Goal: Task Accomplishment & Management: Manage account settings

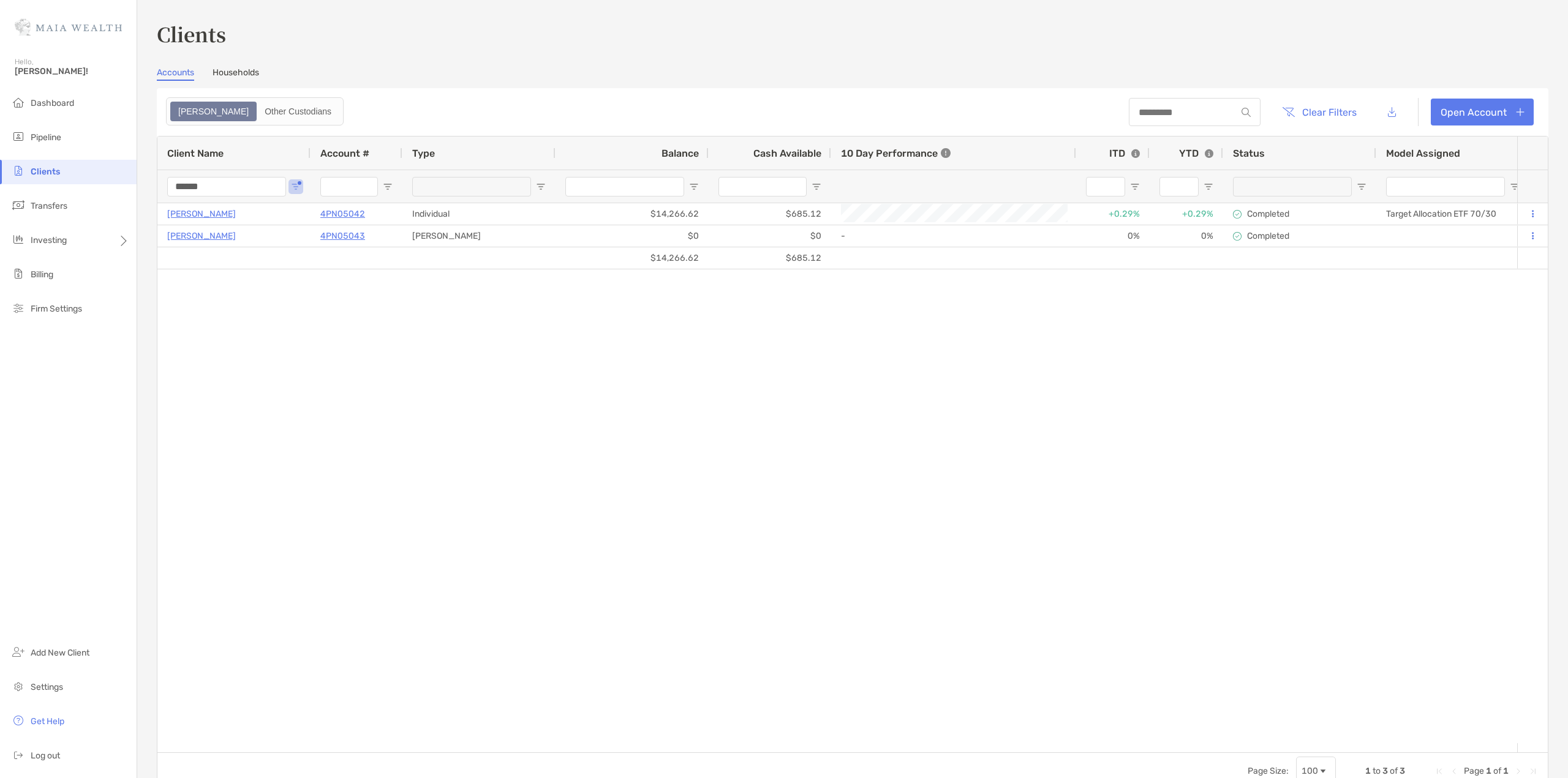
drag, startPoint x: 182, startPoint y: 182, endPoint x: 38, endPoint y: 170, distance: 144.5
click at [41, 170] on div "Clients Hello, [PERSON_NAME]! Dashboard Pipeline Clients Transfers Investing Bi…" at bounding box center [784, 389] width 1568 height 778
type input "******"
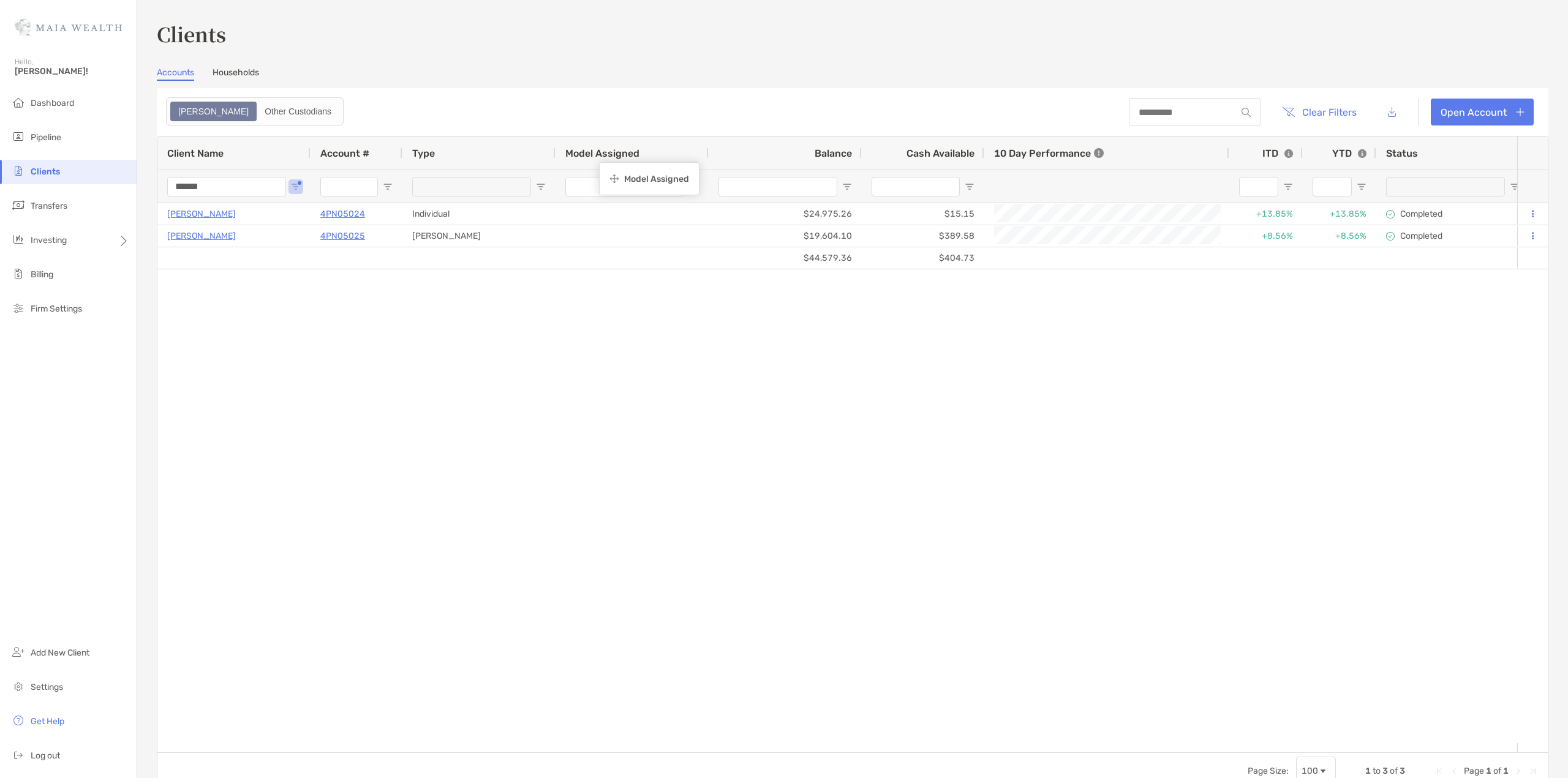
drag, startPoint x: 1416, startPoint y: 155, endPoint x: 606, endPoint y: 164, distance: 810.0
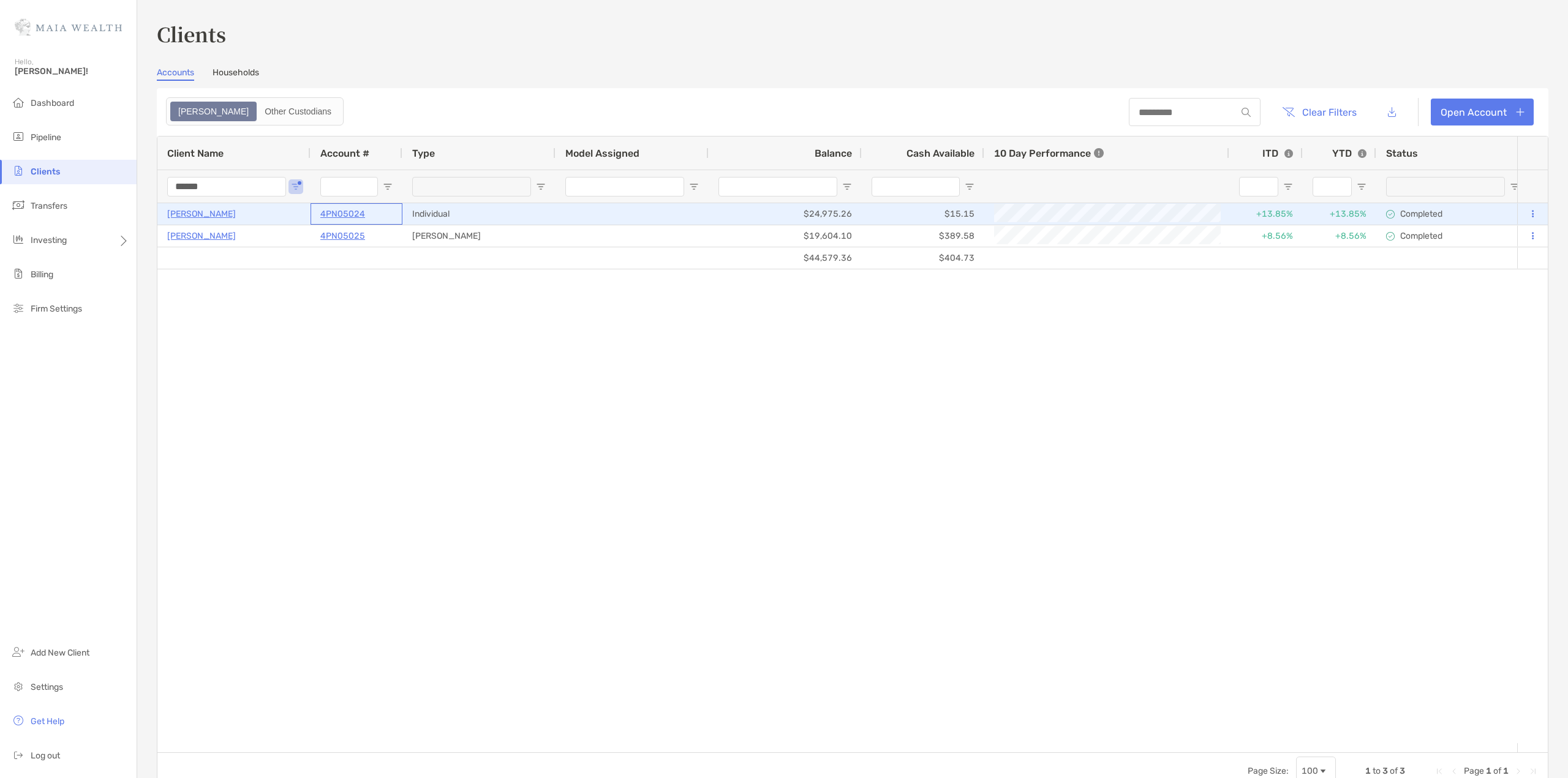
click at [337, 215] on p "4PN05024" at bounding box center [343, 214] width 45 height 16
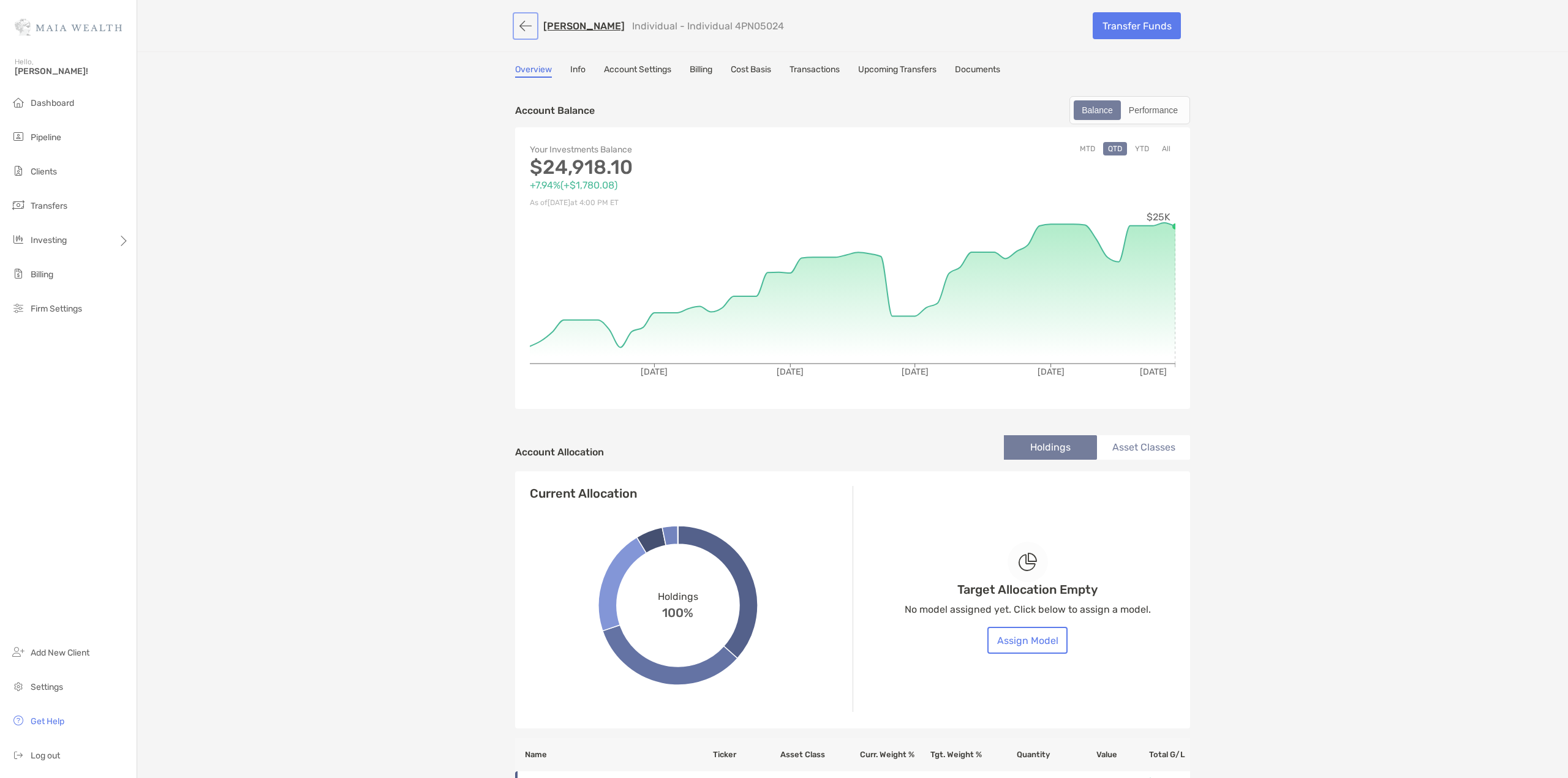
click at [523, 21] on button "button" at bounding box center [525, 25] width 20 height 22
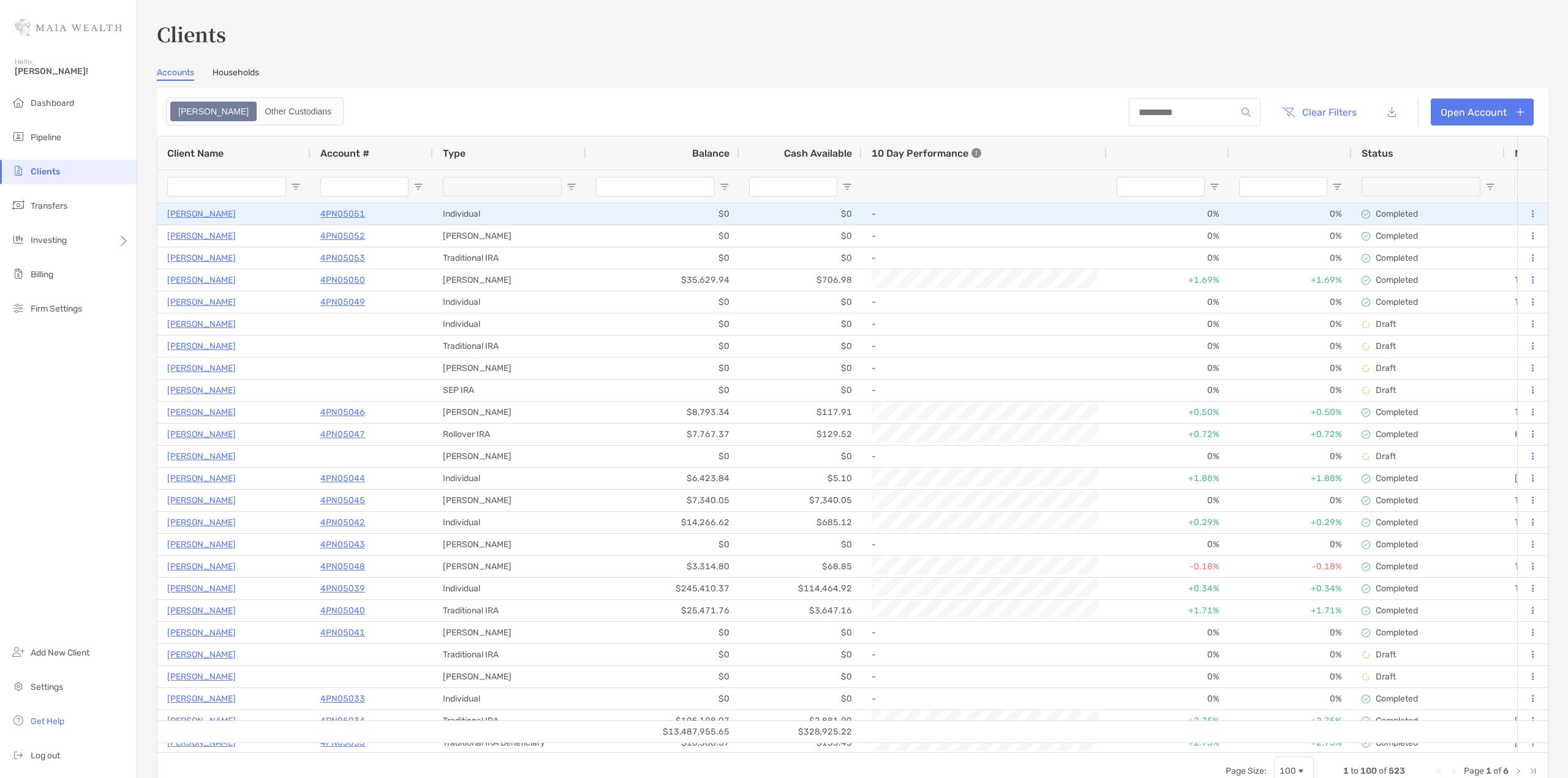
type input "******"
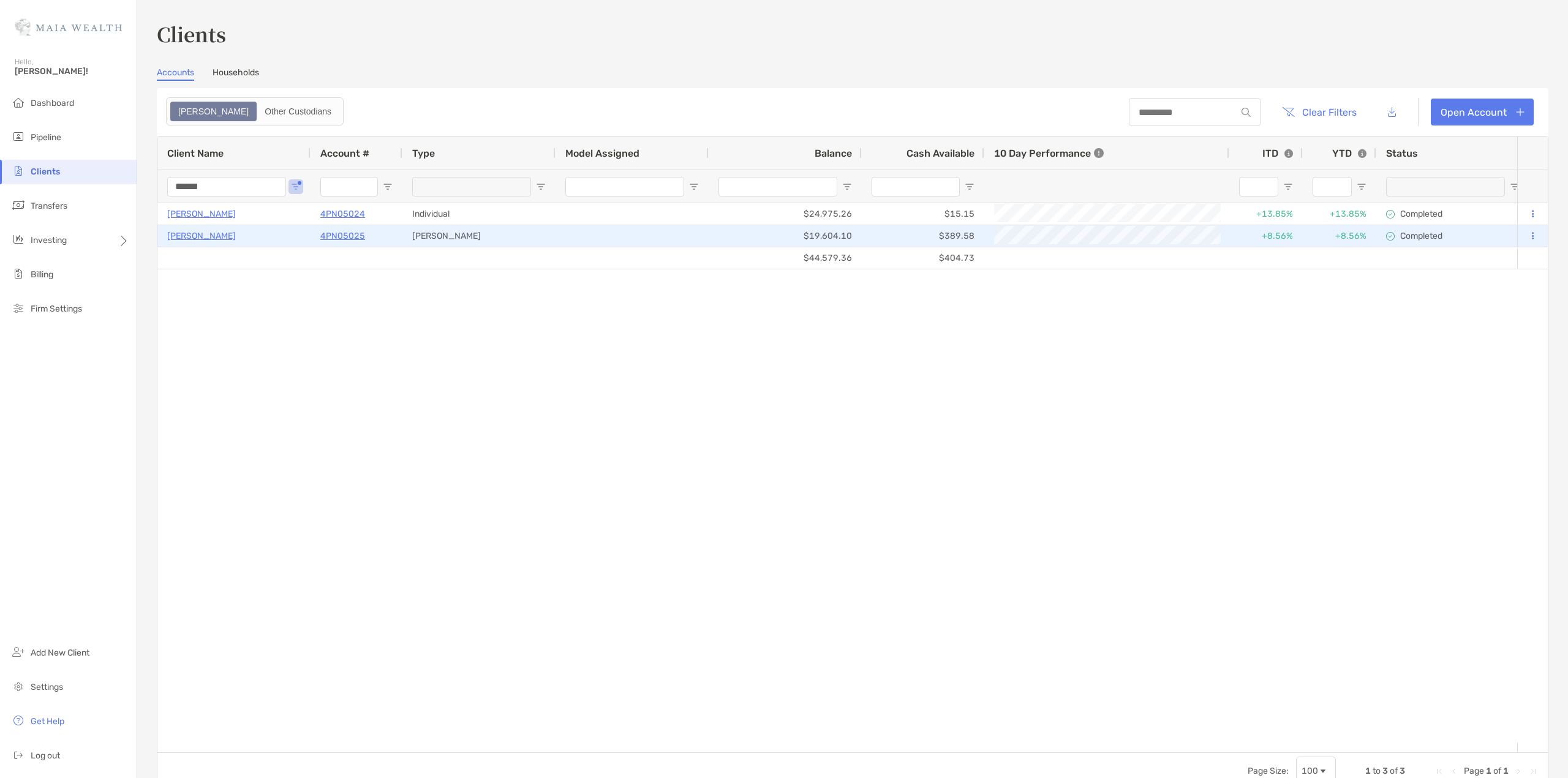
click at [347, 233] on p "4PN05025" at bounding box center [343, 236] width 45 height 16
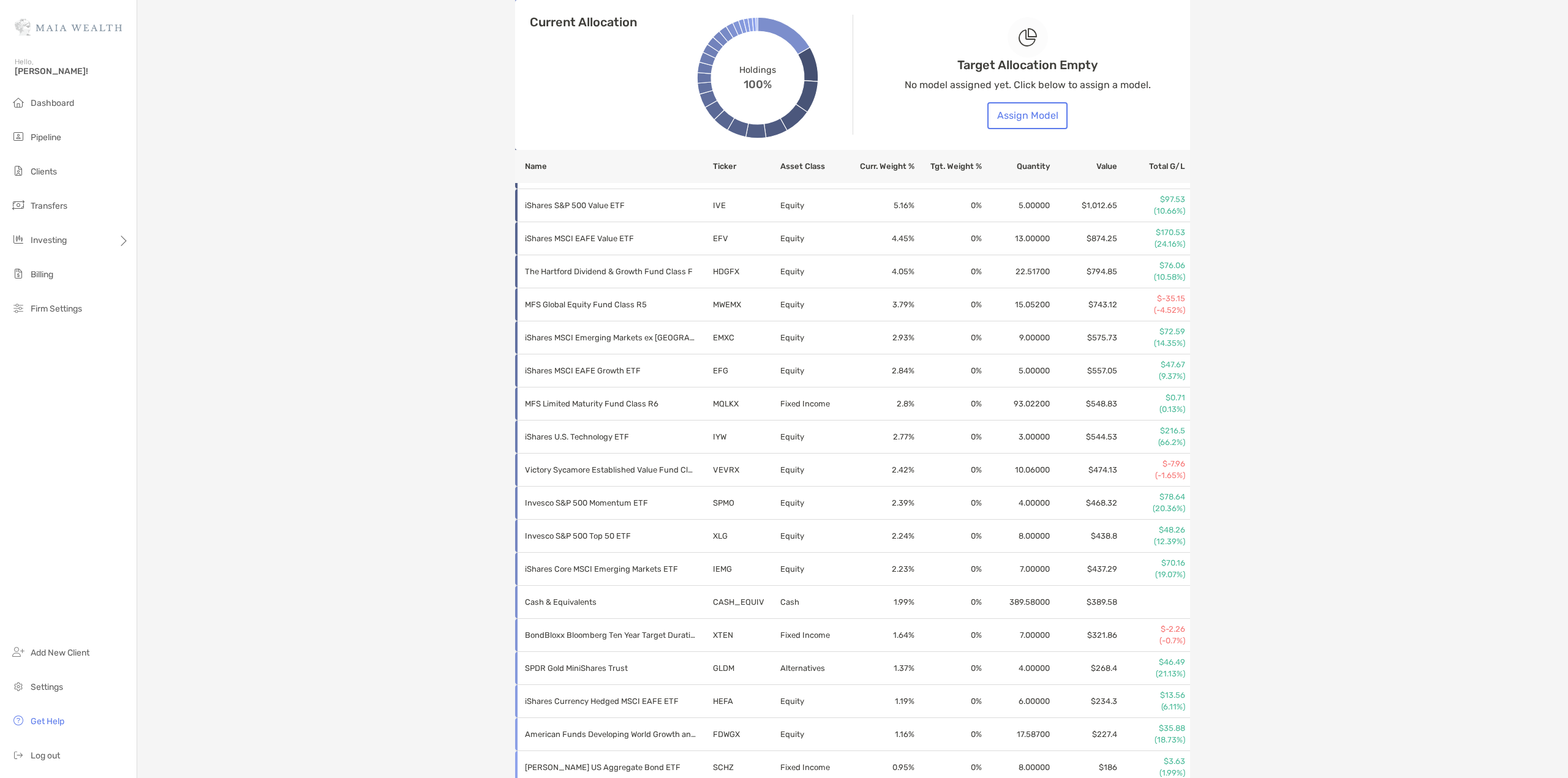
scroll to position [735, 0]
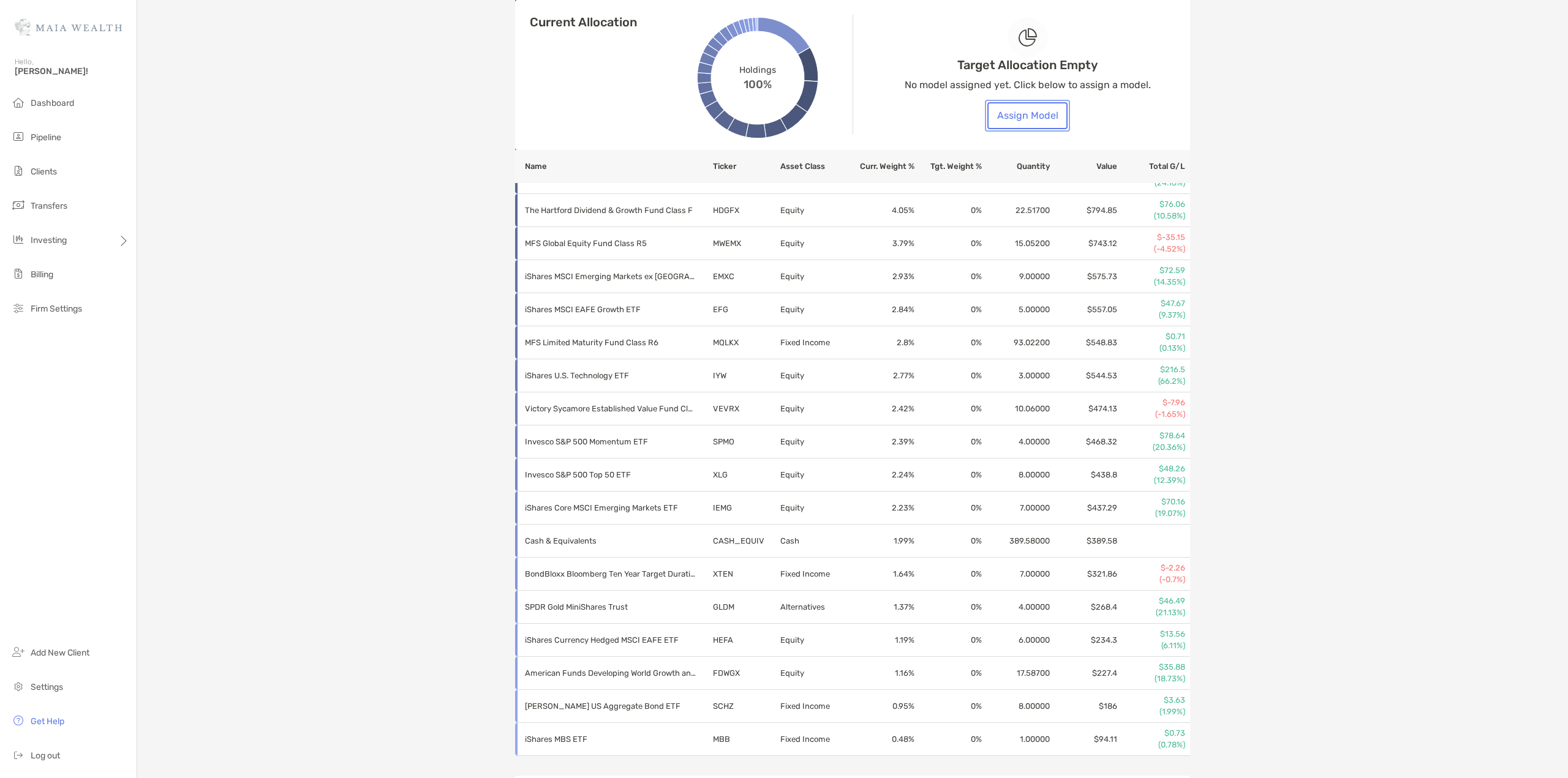
click at [1025, 122] on button "Assign Model" at bounding box center [1027, 116] width 80 height 27
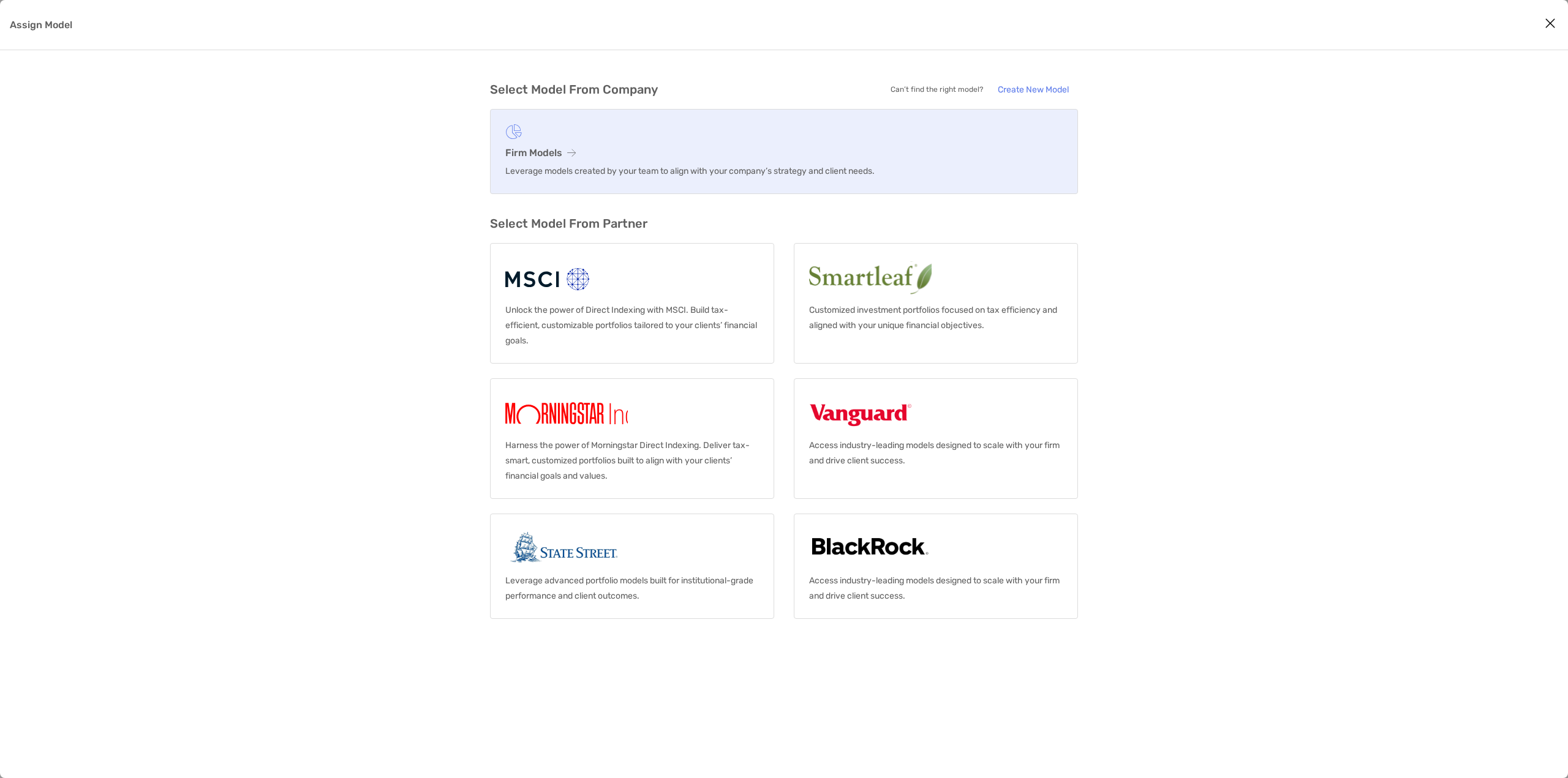
click at [620, 155] on h3 "Firm Models" at bounding box center [783, 153] width 557 height 12
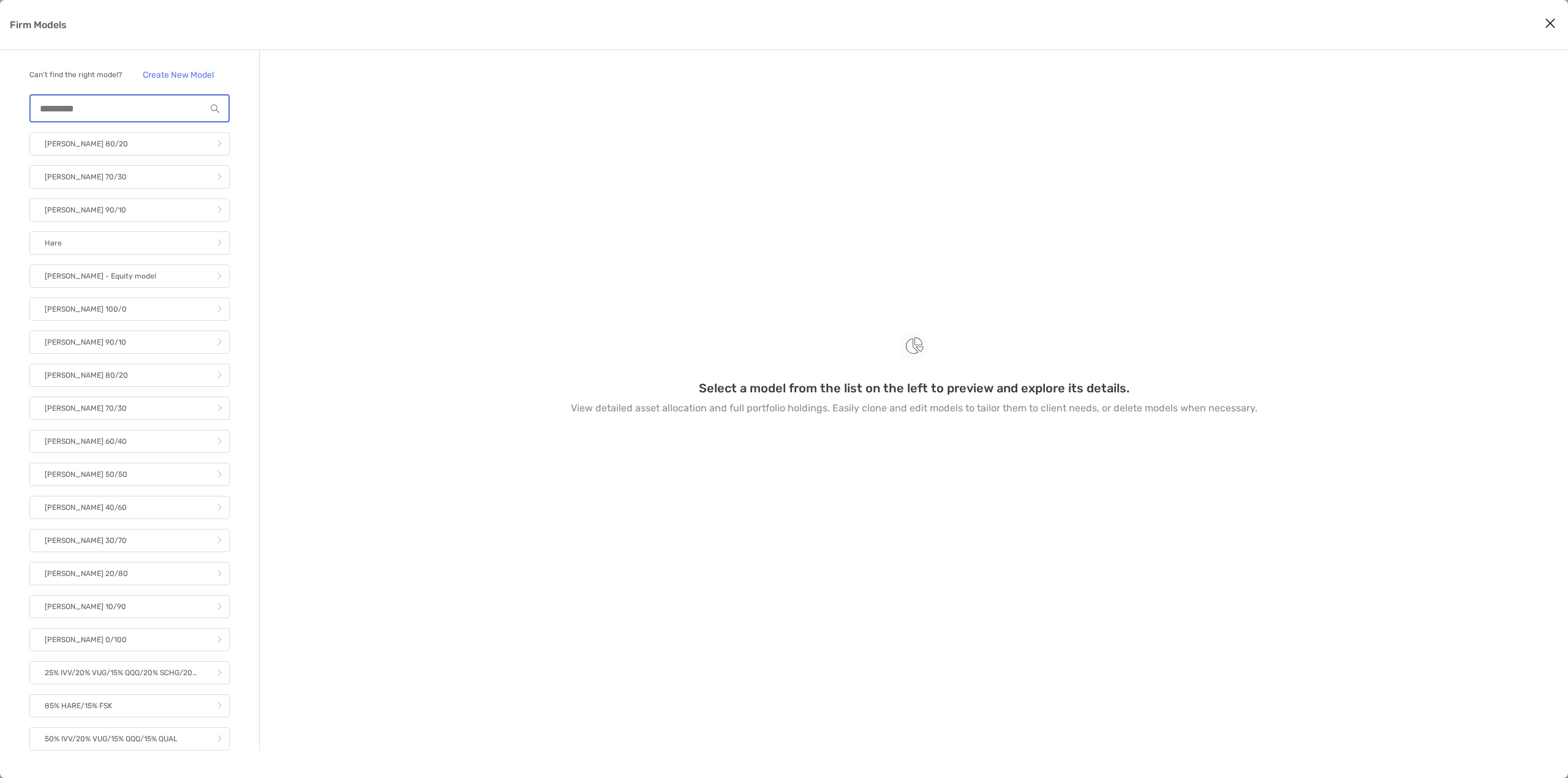
click at [134, 114] on input "Firm Models" at bounding box center [118, 109] width 175 height 11
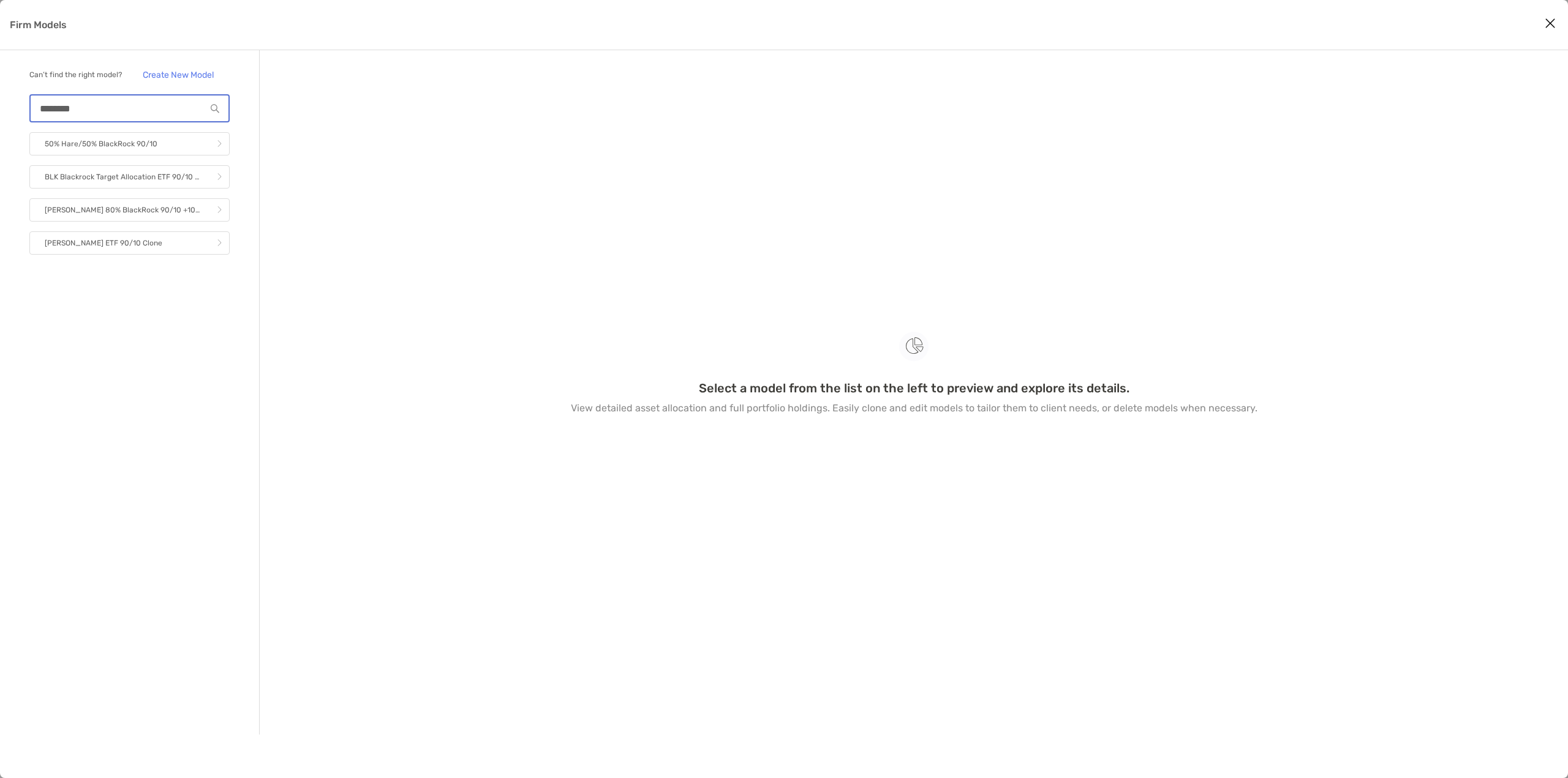
type input "*********"
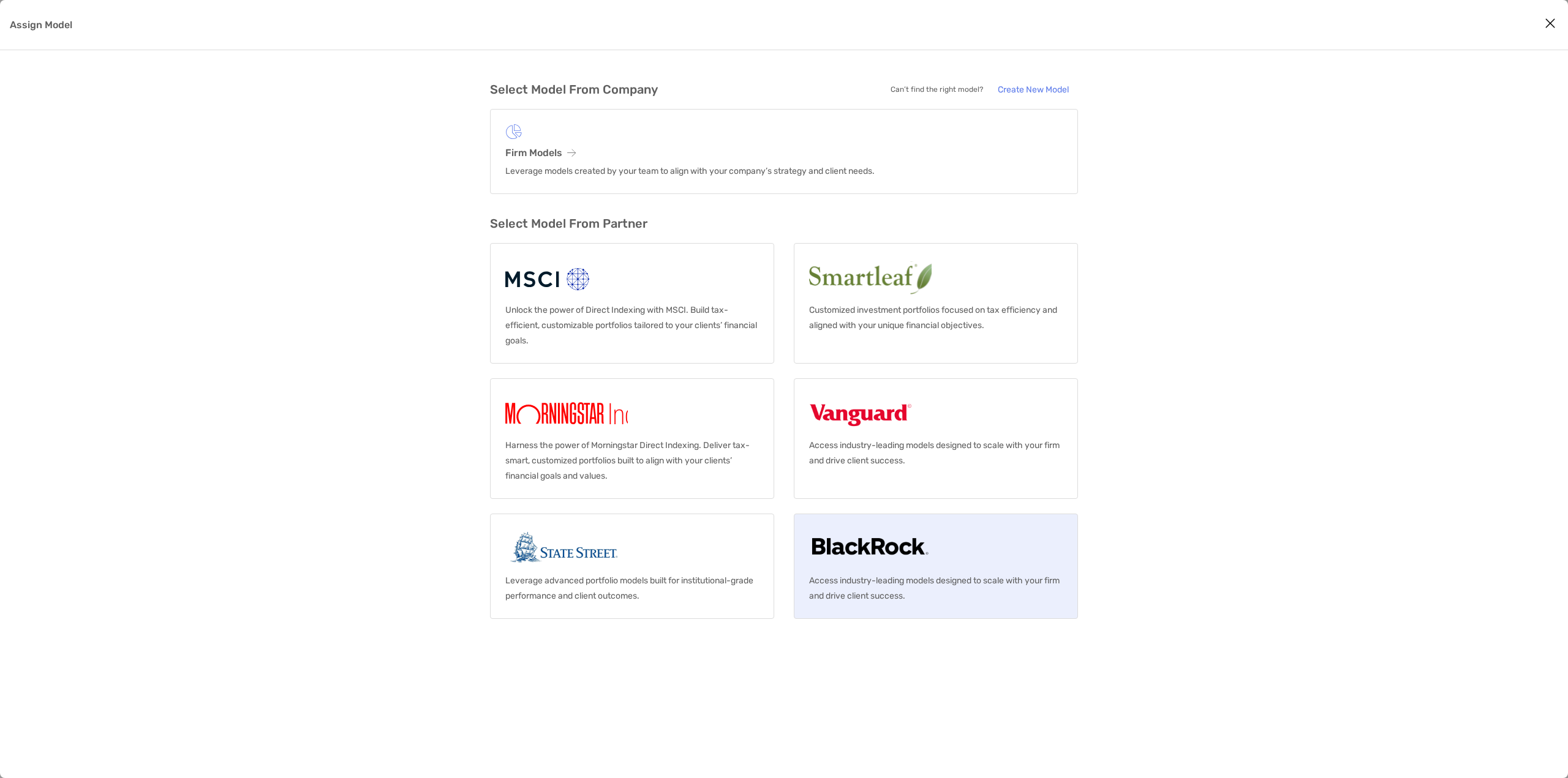
click at [878, 540] on img "Assign Model" at bounding box center [870, 548] width 122 height 39
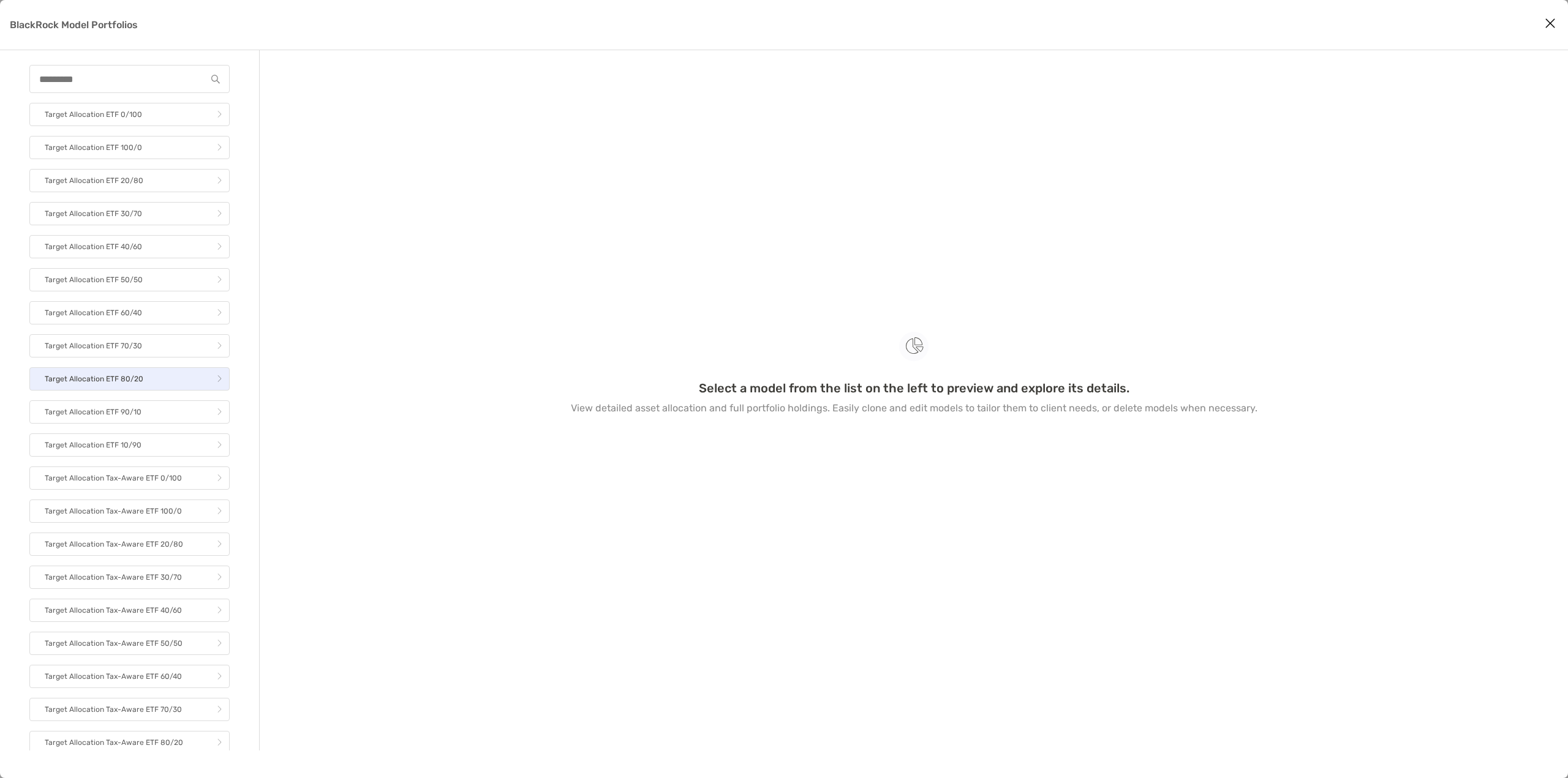
click at [149, 386] on link "Target Allocation ETF 80/20" at bounding box center [129, 379] width 201 height 23
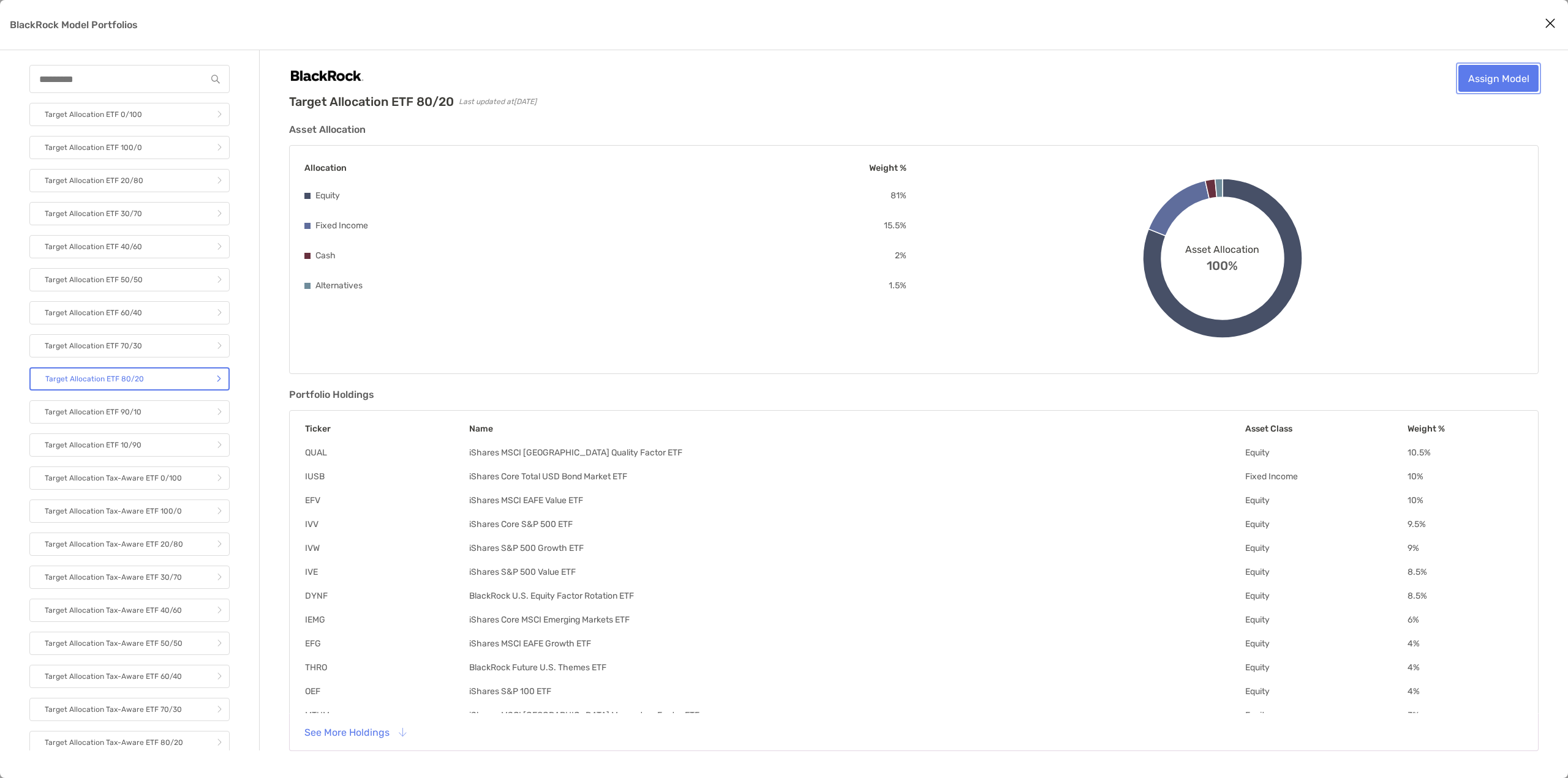
click at [1489, 77] on link "Assign Model" at bounding box center [1498, 78] width 80 height 27
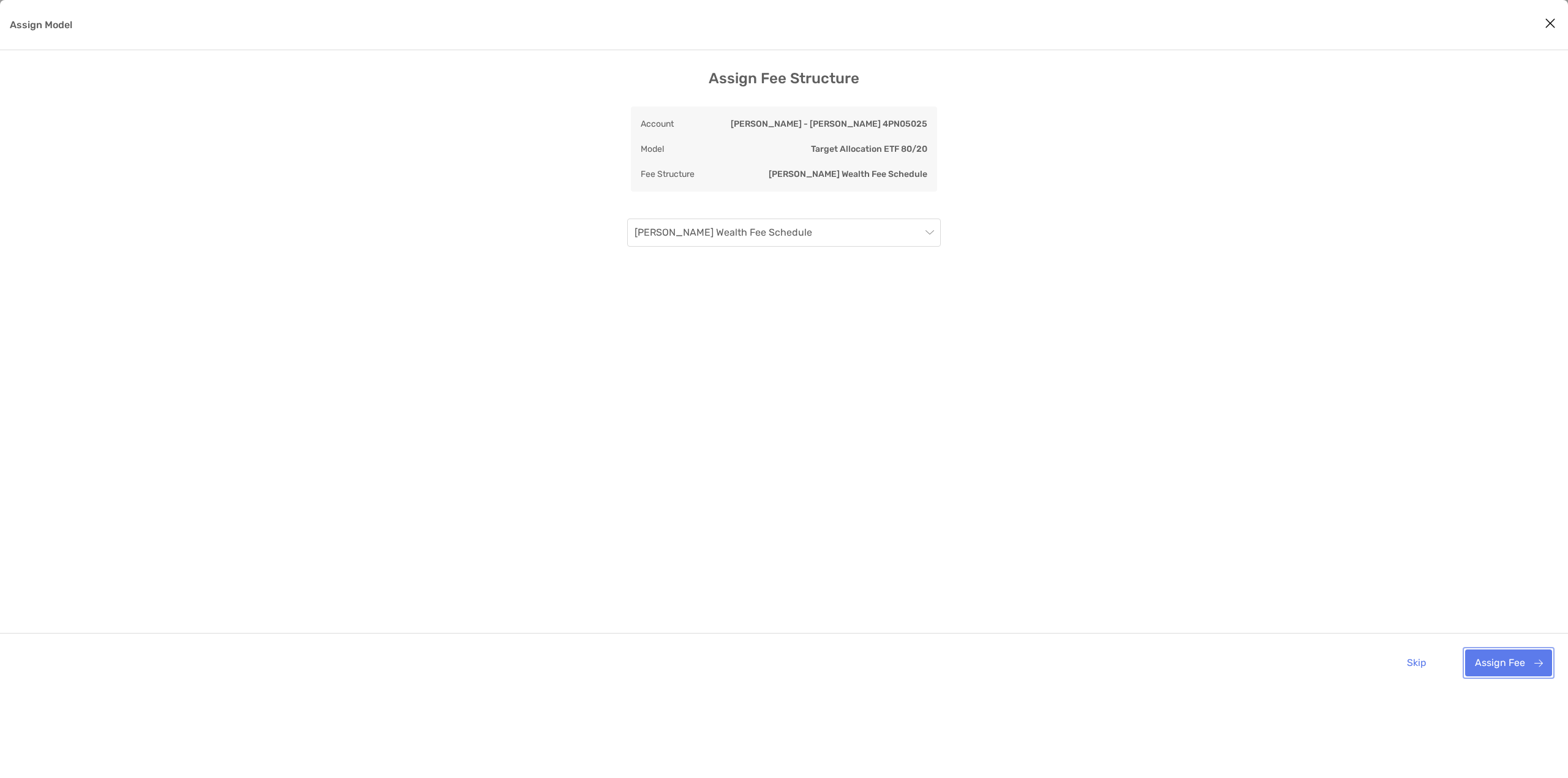
click at [1492, 667] on button "Assign Fee" at bounding box center [1509, 664] width 87 height 27
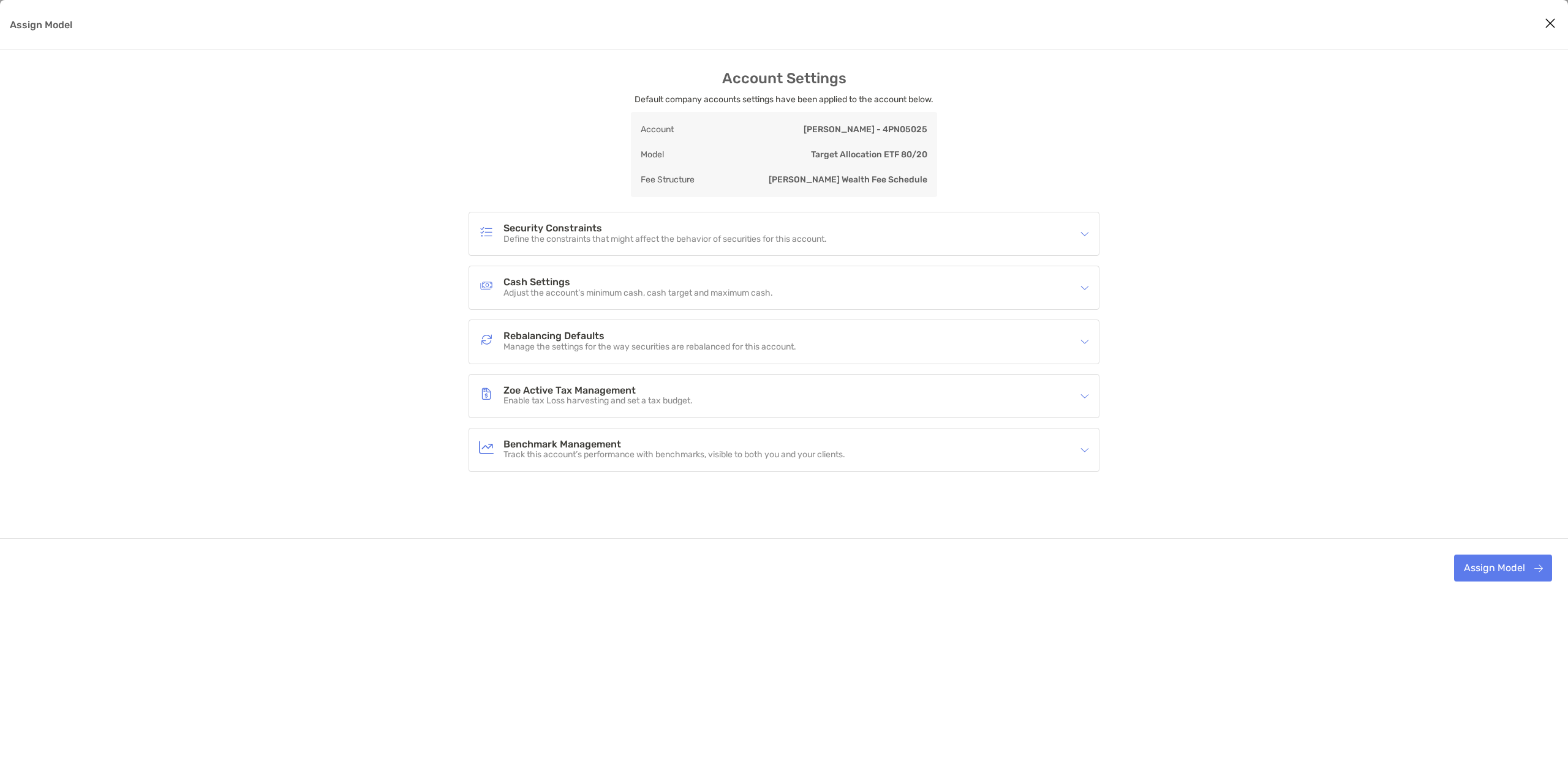
click at [860, 234] on div "Security Constraints Define the constraints that might affect the behavior of s…" at bounding box center [775, 233] width 594 height 28
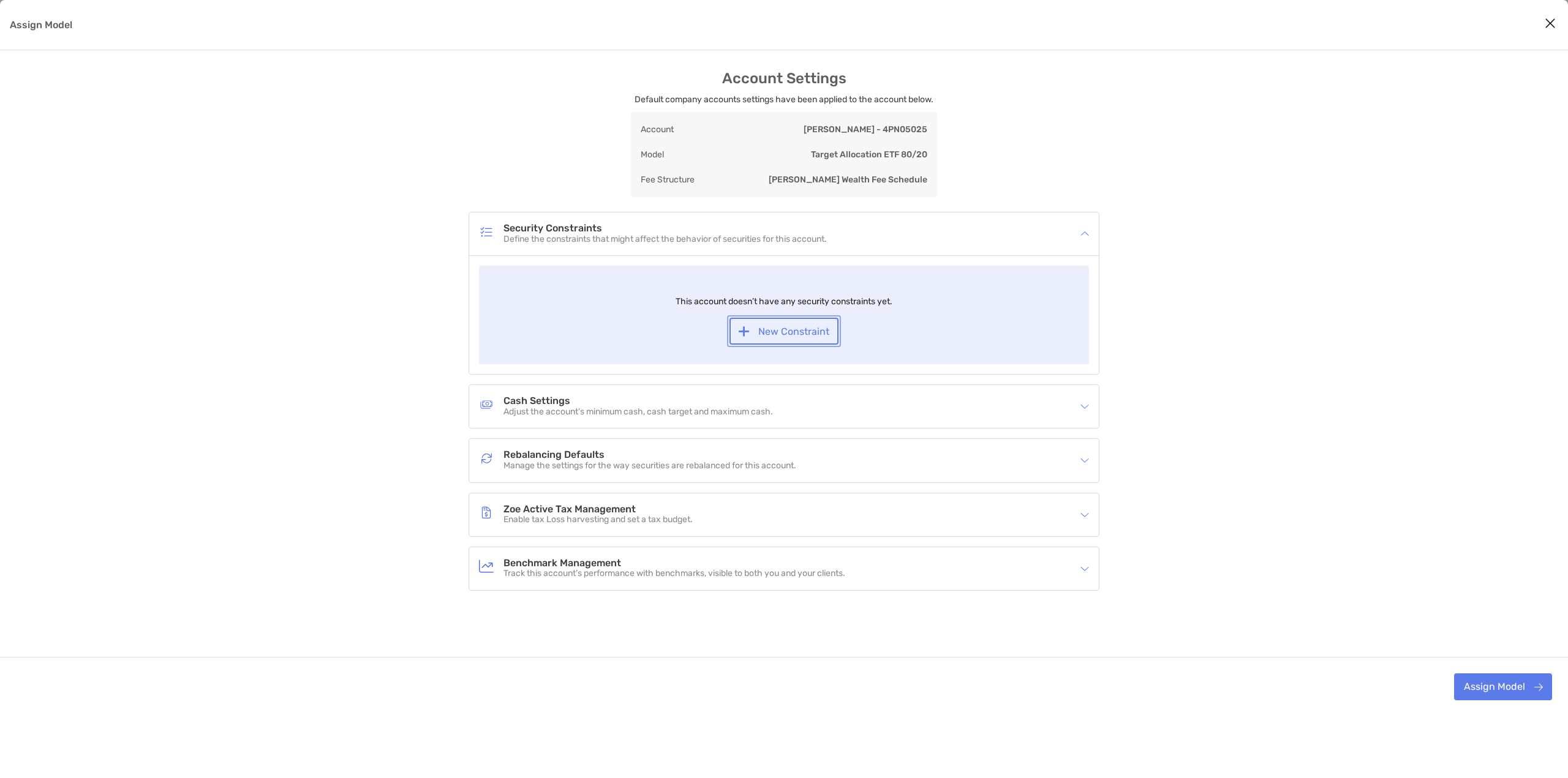
click at [797, 332] on button "New Constraint" at bounding box center [784, 331] width 110 height 27
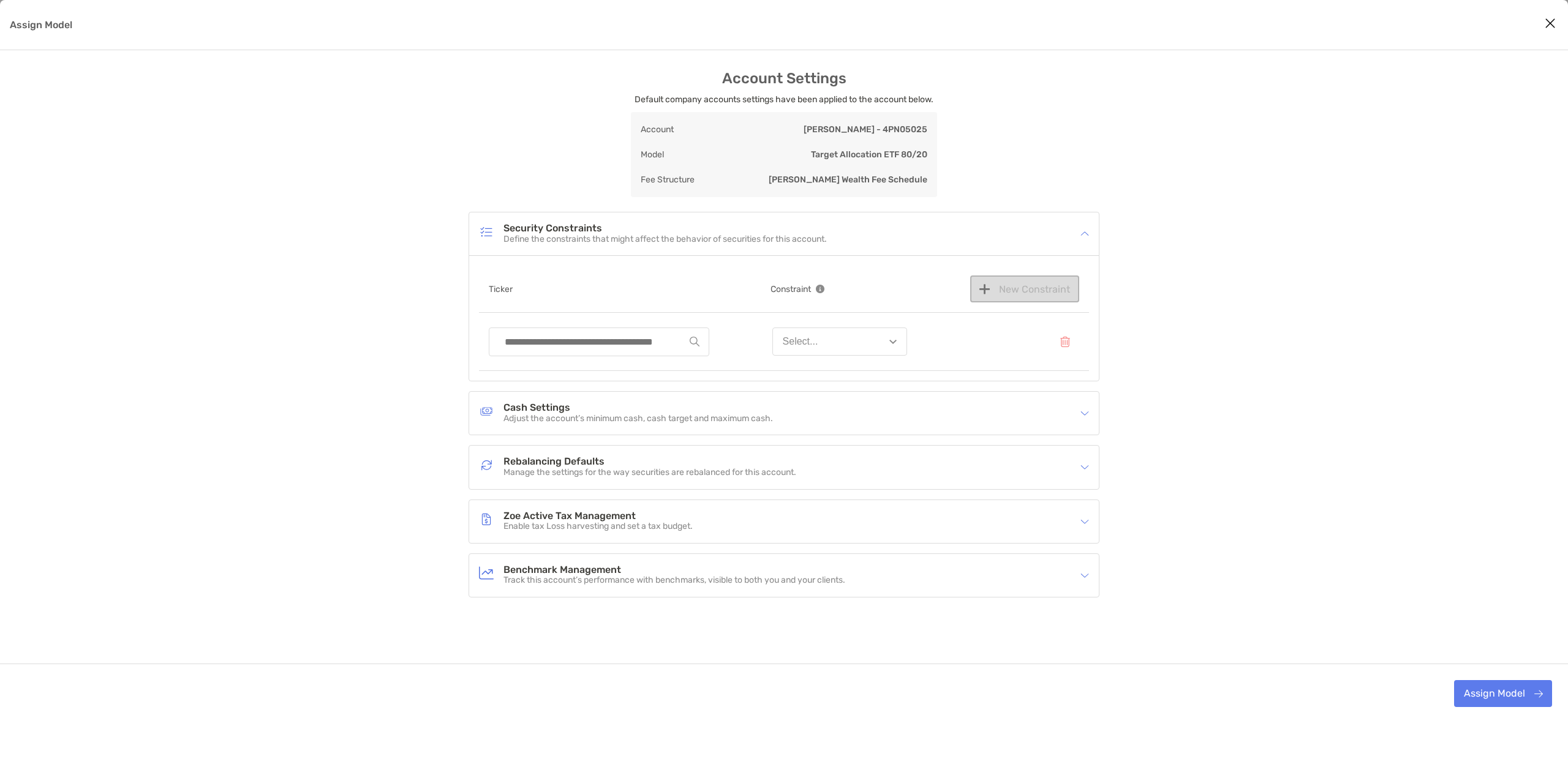
click at [598, 347] on input "Assign Model" at bounding box center [594, 342] width 191 height 27
click at [583, 344] on input "Assign Model" at bounding box center [594, 342] width 191 height 27
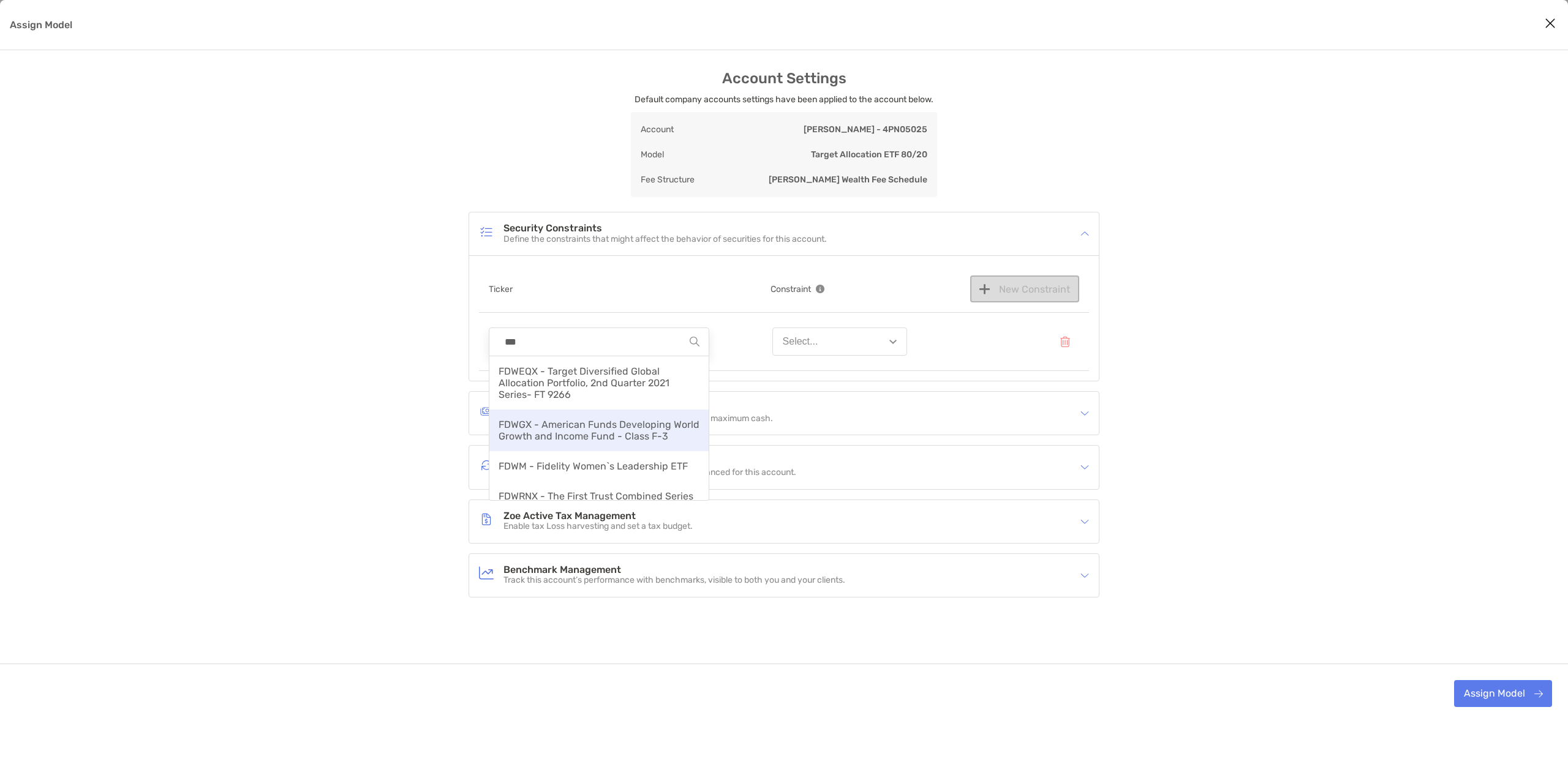
click at [592, 423] on span "FDWGX - American Funds Developing World Growth and Income Fund - Class F-3" at bounding box center [599, 430] width 201 height 23
type input "**********"
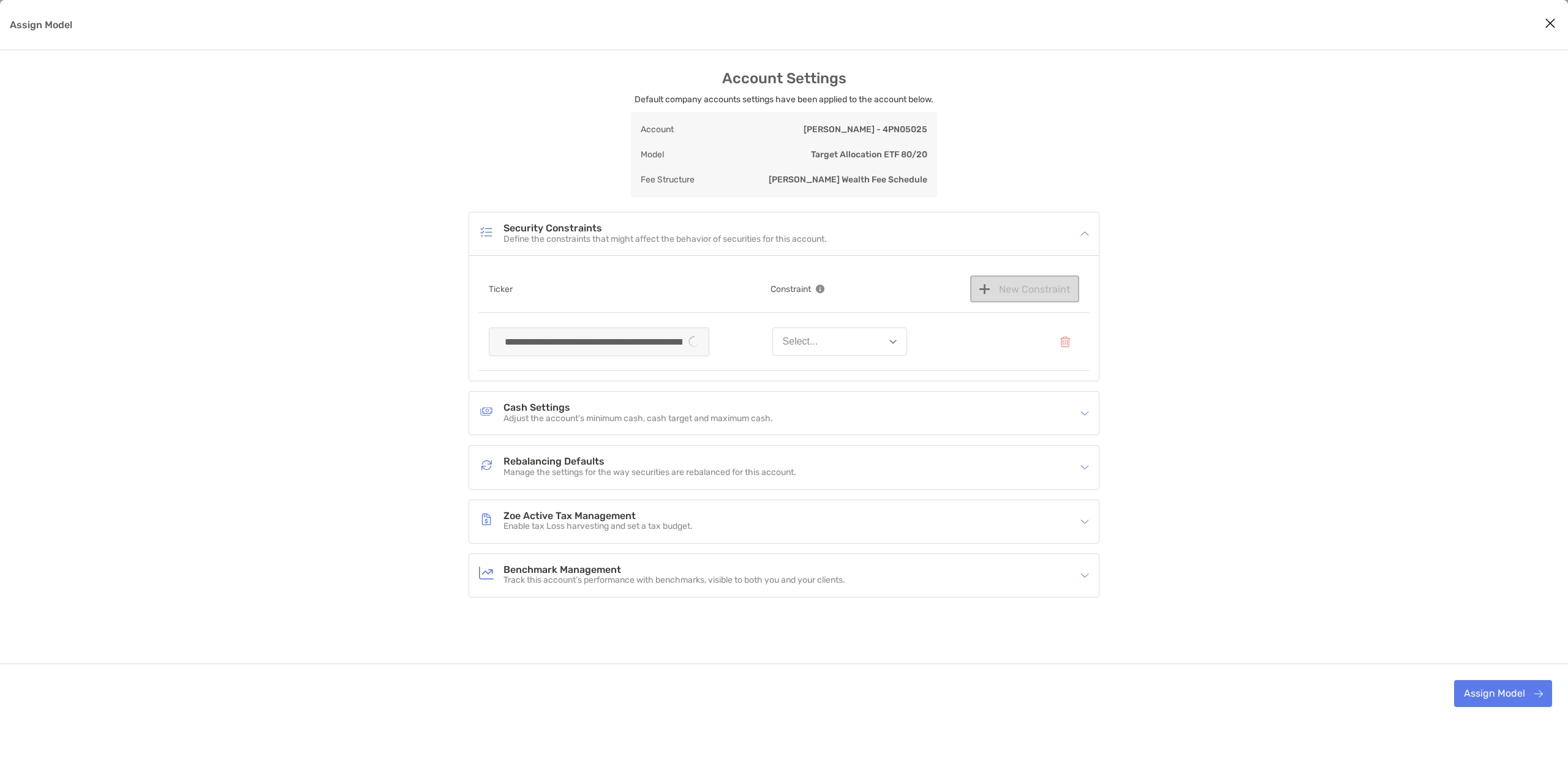
click at [888, 354] on button "Select..." at bounding box center [839, 341] width 135 height 28
click at [854, 381] on button "Ignore" at bounding box center [840, 371] width 134 height 32
click at [1038, 287] on button "New Constraint" at bounding box center [1024, 289] width 110 height 27
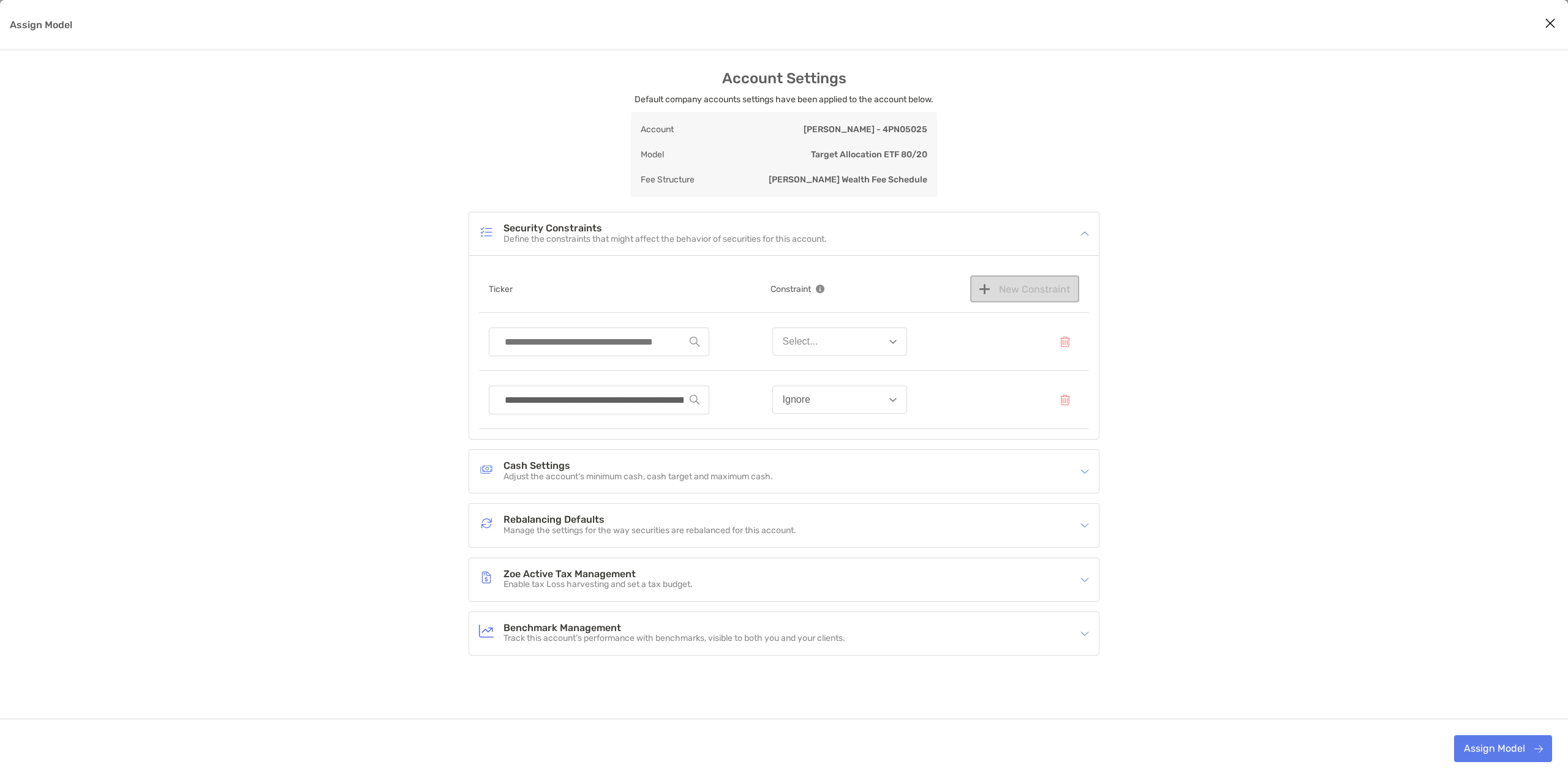
click at [623, 342] on input "Assign Model" at bounding box center [594, 342] width 191 height 27
click at [622, 378] on div "HDGFX - The Hartford Dividend & Growth Fund Class F" at bounding box center [599, 377] width 219 height 42
type input "**********"
click at [807, 350] on button "Select..." at bounding box center [839, 341] width 135 height 28
click at [812, 378] on button "Ignore" at bounding box center [840, 371] width 134 height 32
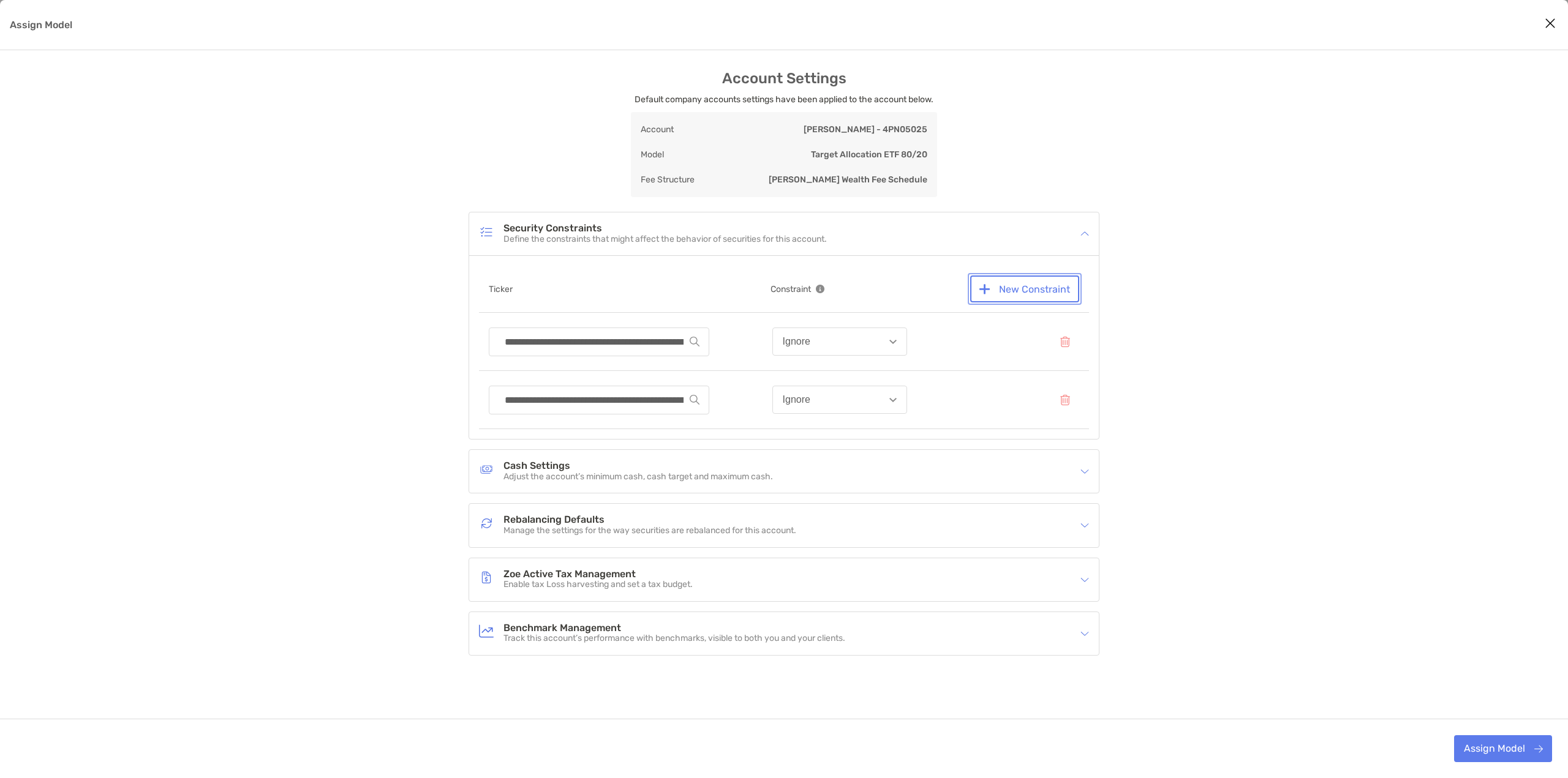
click at [1013, 291] on button "New Constraint" at bounding box center [1024, 289] width 110 height 27
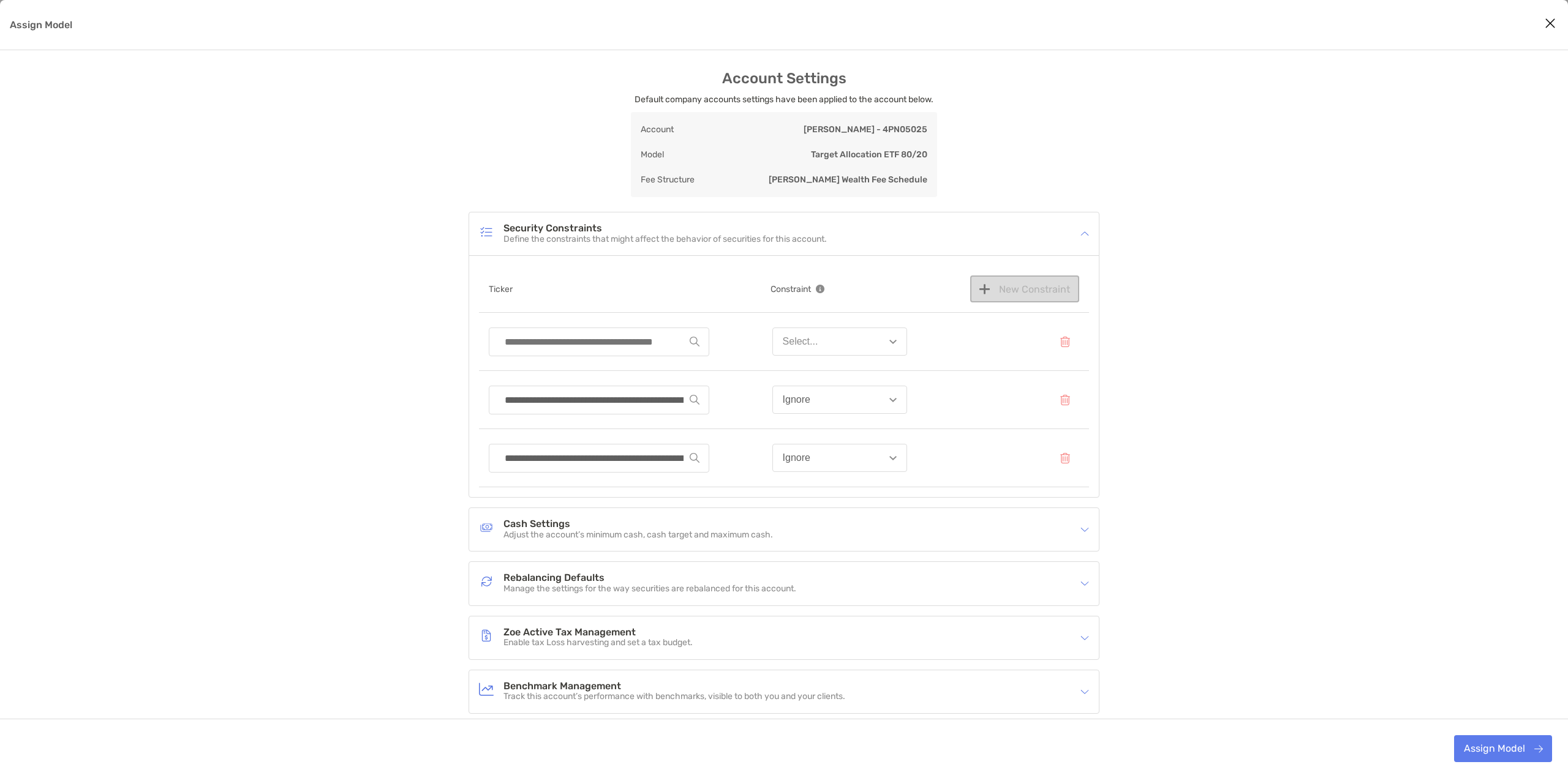
click at [598, 342] on input "Assign Model" at bounding box center [594, 342] width 191 height 27
click at [584, 368] on span "MQLKX - MFS Limited Maturity Fund Class R6" at bounding box center [595, 377] width 193 height 23
type input "**********"
click at [843, 339] on button "Select..." at bounding box center [839, 341] width 135 height 28
click at [827, 382] on button "Ignore" at bounding box center [840, 371] width 134 height 32
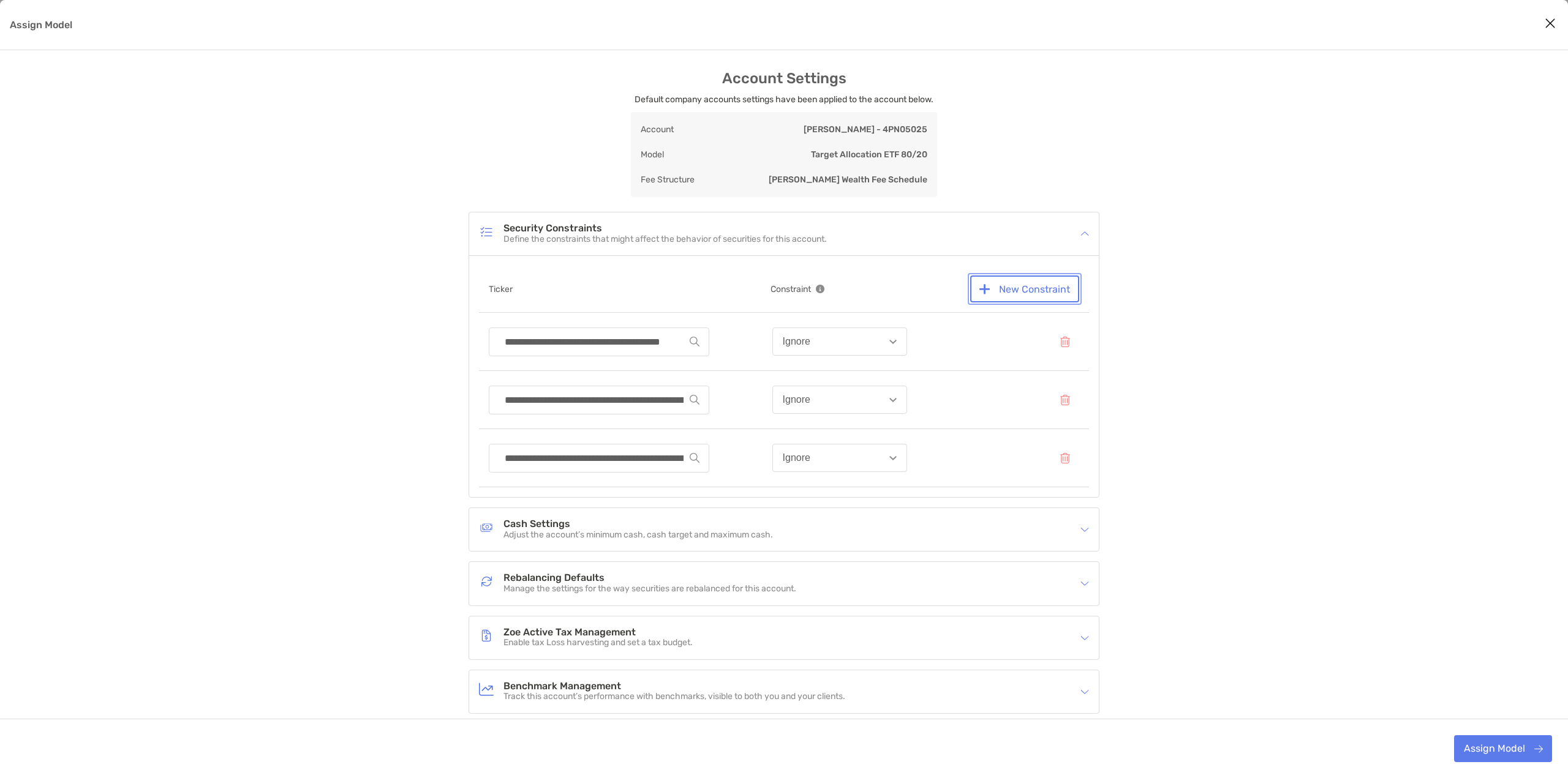
click at [1046, 296] on button "New Constraint" at bounding box center [1024, 289] width 110 height 27
click at [562, 349] on input "Assign Model" at bounding box center [594, 342] width 191 height 27
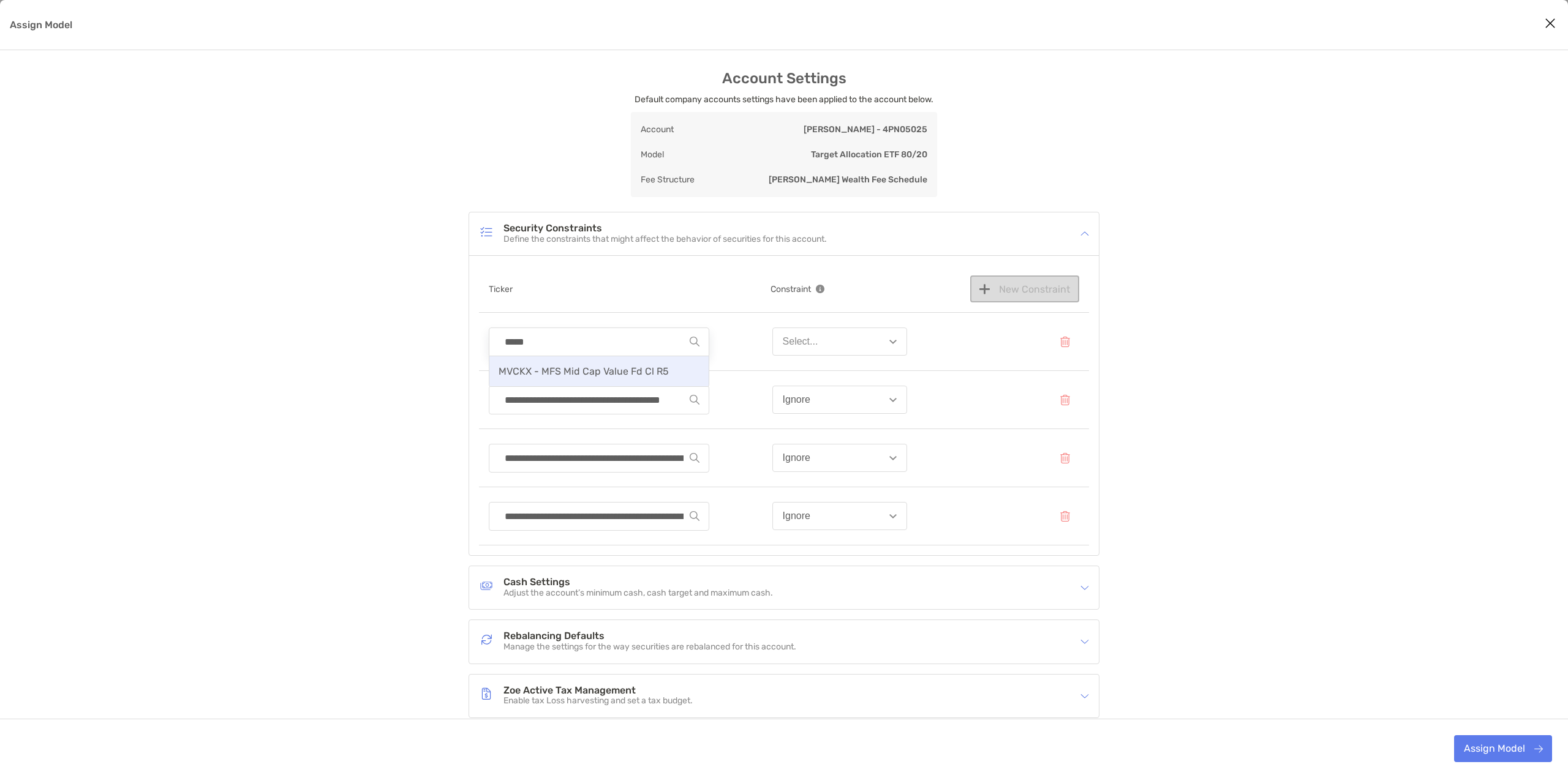
click at [634, 370] on span "MVCKX - MFS Mid Cap Value Fd Cl R5" at bounding box center [584, 371] width 171 height 12
type input "**********"
click at [833, 341] on button "Select..." at bounding box center [839, 341] width 135 height 28
click at [824, 367] on button "Ignore" at bounding box center [840, 371] width 134 height 32
click at [1017, 292] on button "New Constraint" at bounding box center [1024, 289] width 110 height 27
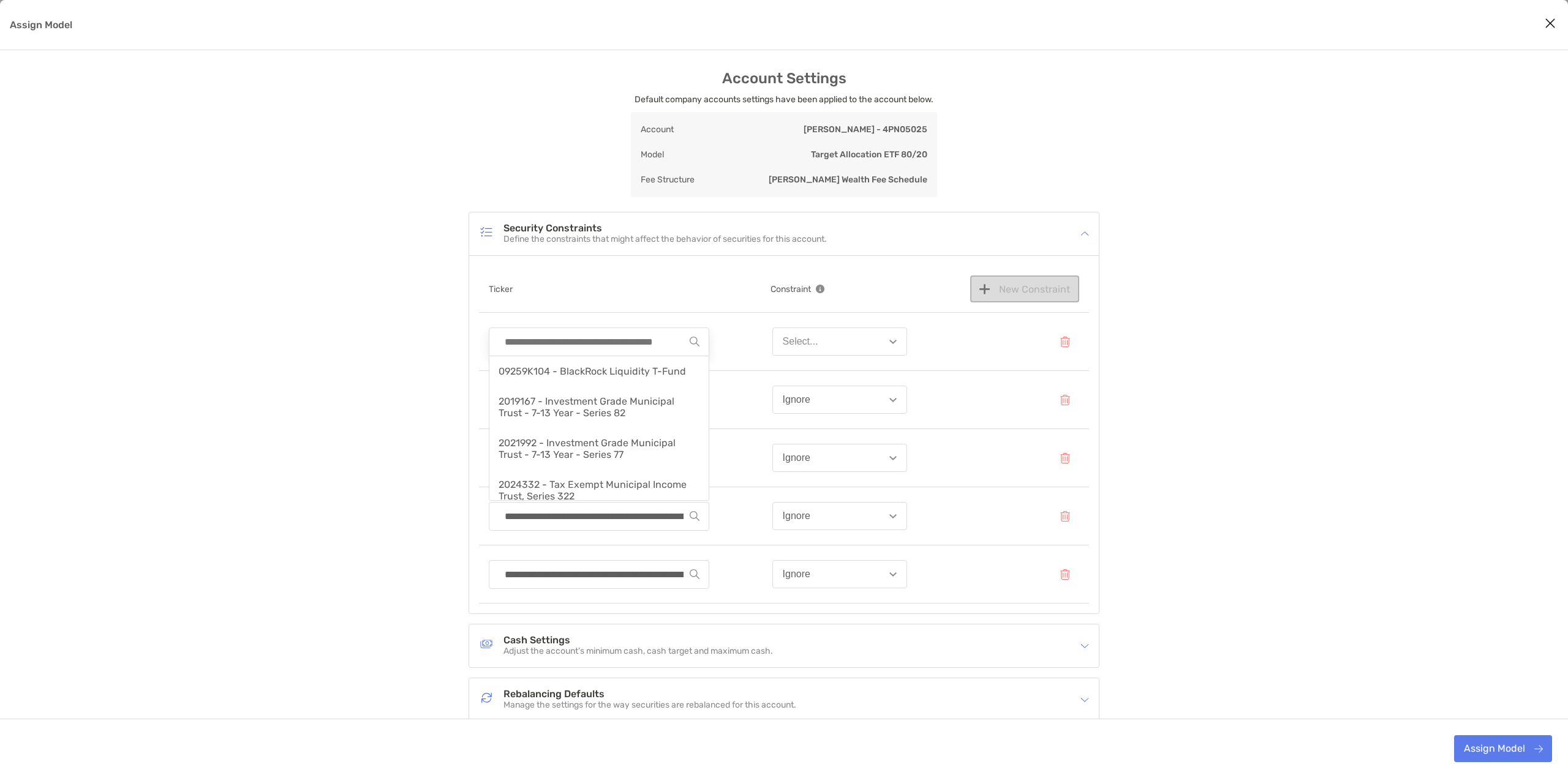
click at [599, 351] on input "Assign Model" at bounding box center [594, 342] width 191 height 27
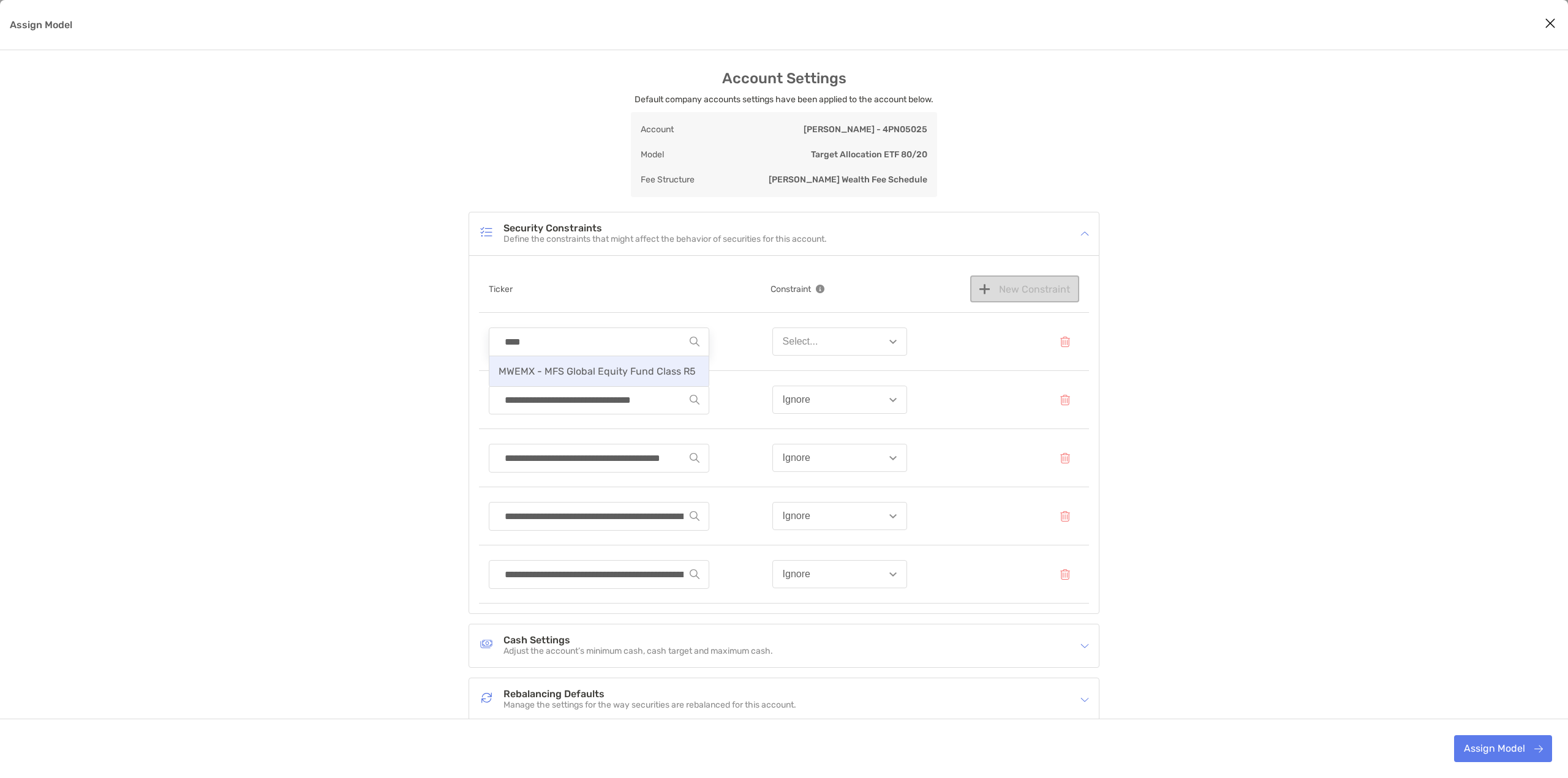
click at [602, 363] on div "MWEMX - MFS Global Equity Fund Class R5" at bounding box center [599, 371] width 219 height 30
type input "**********"
click at [862, 344] on button "Select..." at bounding box center [839, 341] width 135 height 28
click at [855, 371] on button "Ignore" at bounding box center [840, 371] width 134 height 32
click at [1067, 289] on button "New Constraint" at bounding box center [1024, 289] width 110 height 27
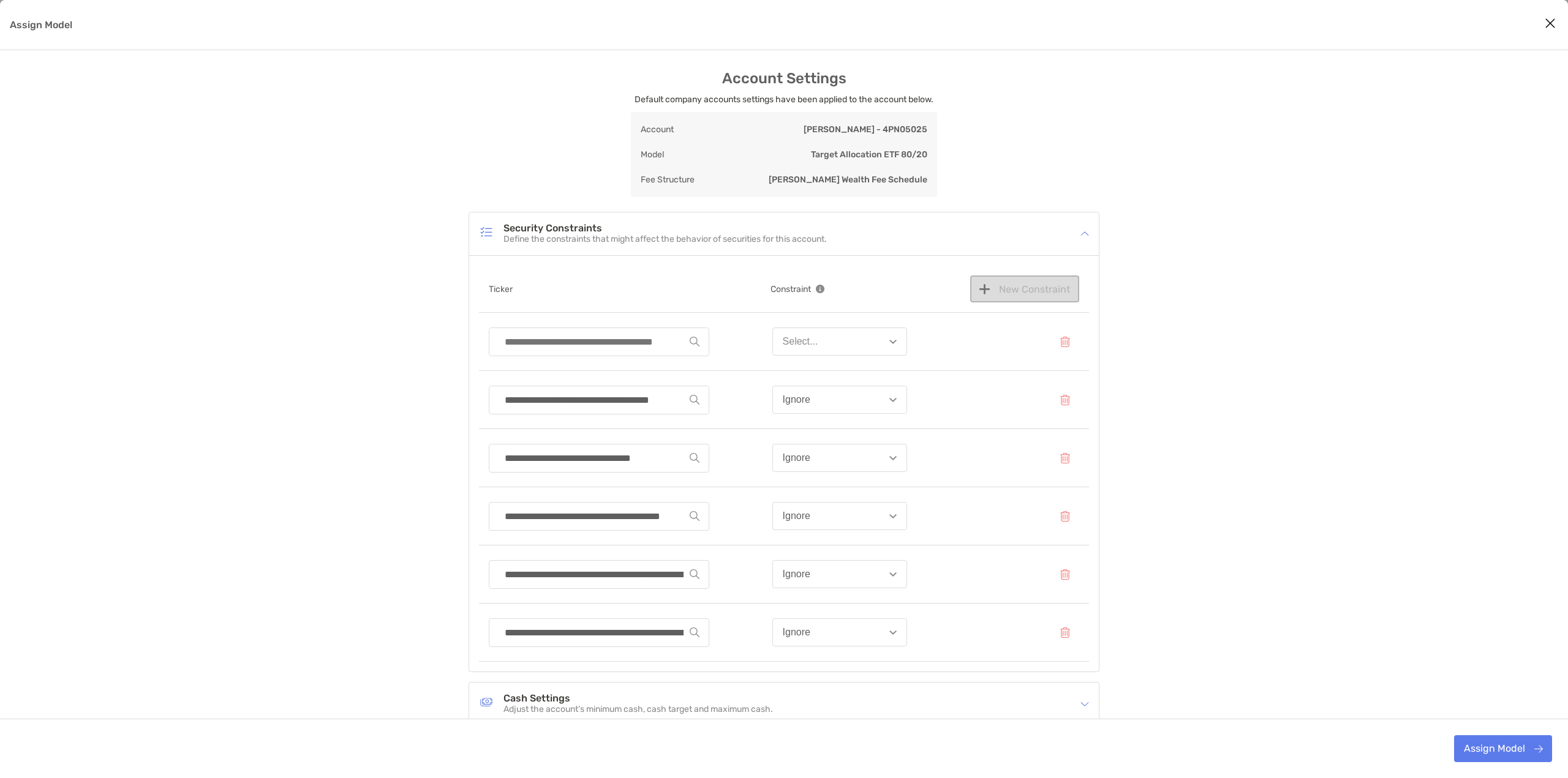
click at [627, 339] on input "Assign Model" at bounding box center [594, 342] width 191 height 27
click at [616, 367] on div "***** Select..." at bounding box center [784, 342] width 611 height 58
click at [550, 346] on input "*****" at bounding box center [594, 342] width 191 height 27
click at [550, 370] on span "VEVRX - Victory Sycamore Established Value Fund Class R6" at bounding box center [587, 377] width 177 height 23
type input "**********"
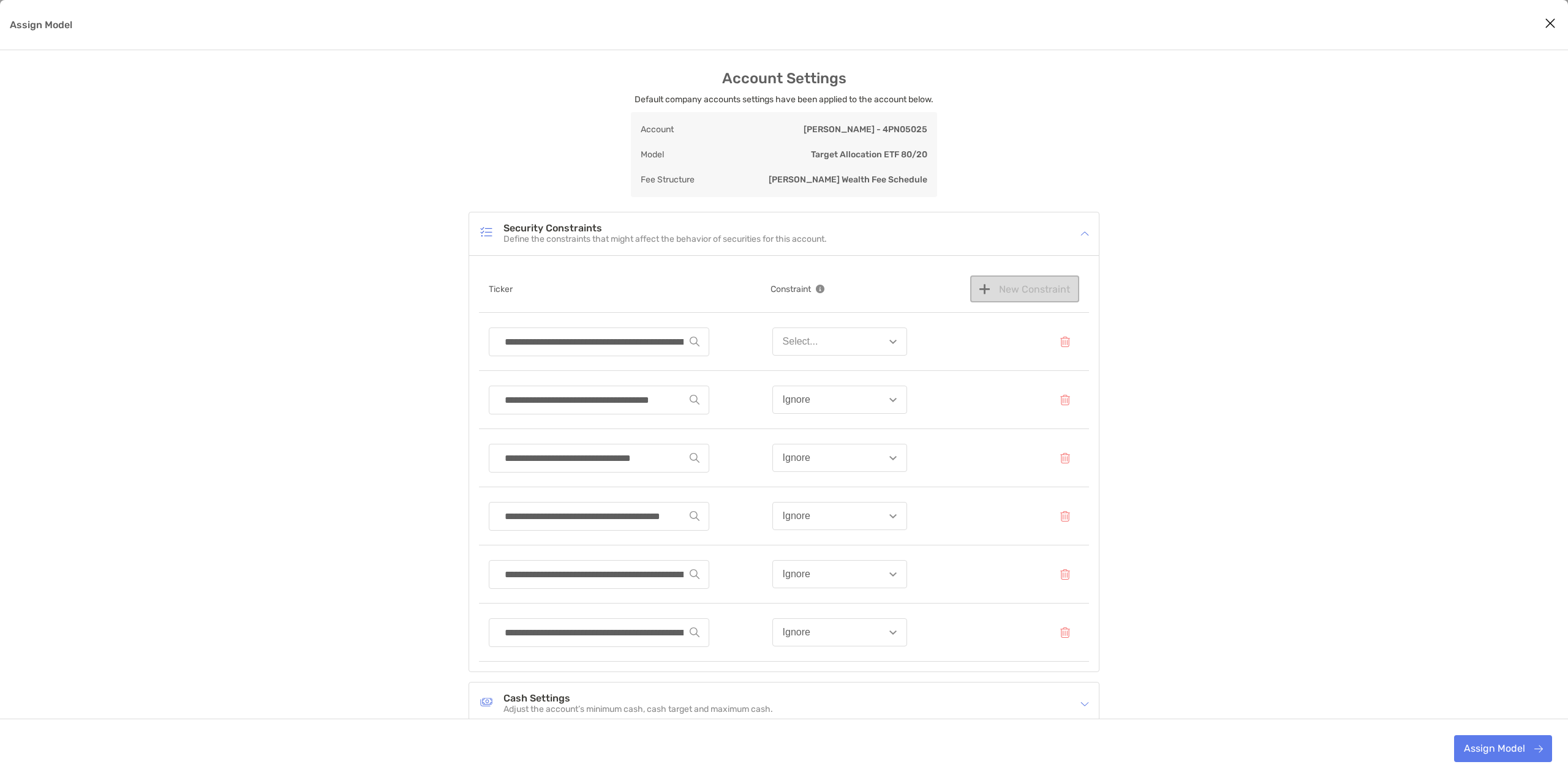
click at [833, 345] on button "Select..." at bounding box center [839, 341] width 135 height 28
click at [827, 365] on button "Ignore" at bounding box center [840, 371] width 134 height 32
click at [1496, 747] on button "Assign Model" at bounding box center [1503, 749] width 98 height 27
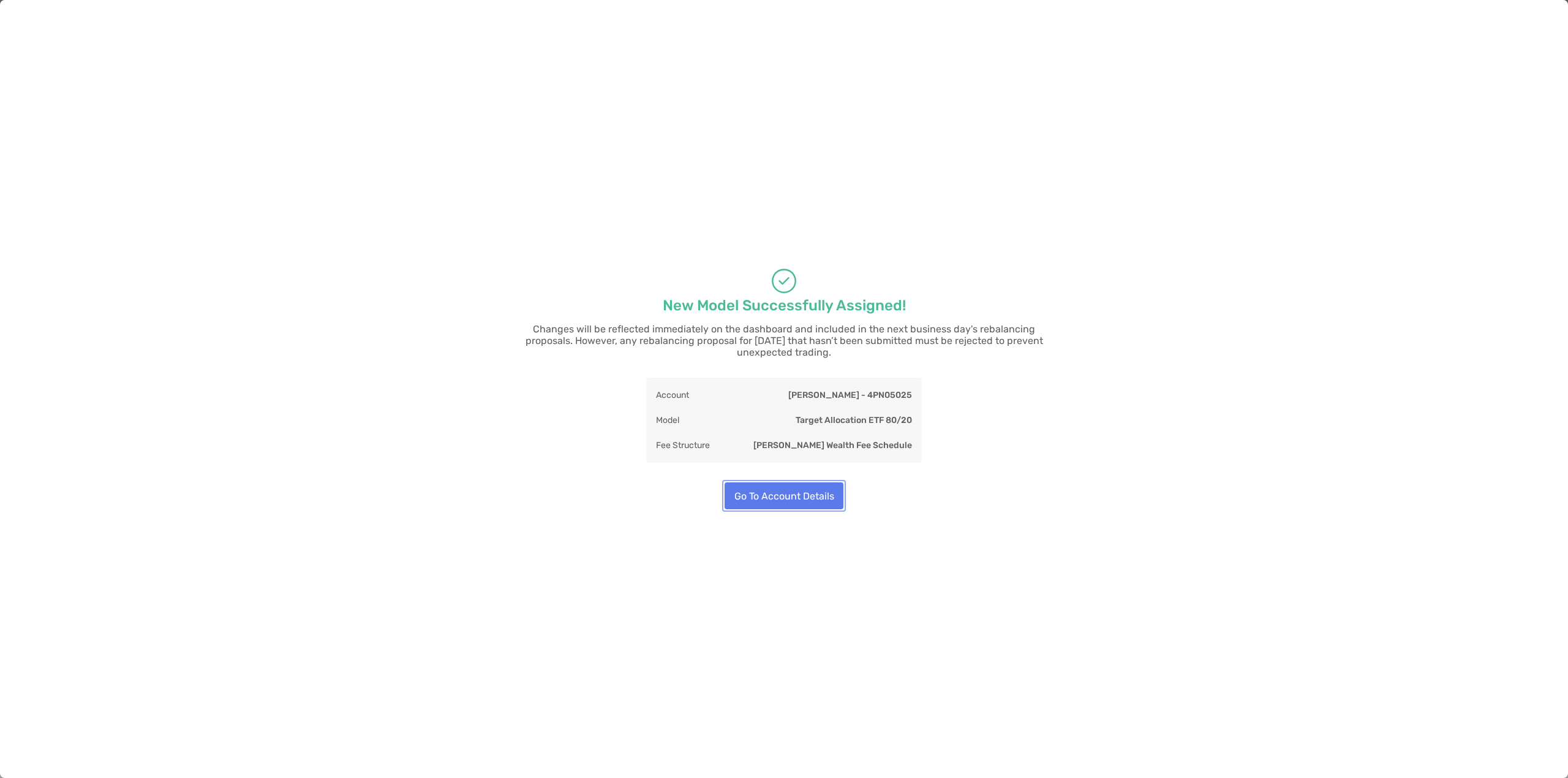
click at [797, 495] on button "Go To Account Details" at bounding box center [784, 496] width 119 height 27
